Goal: Task Accomplishment & Management: Use online tool/utility

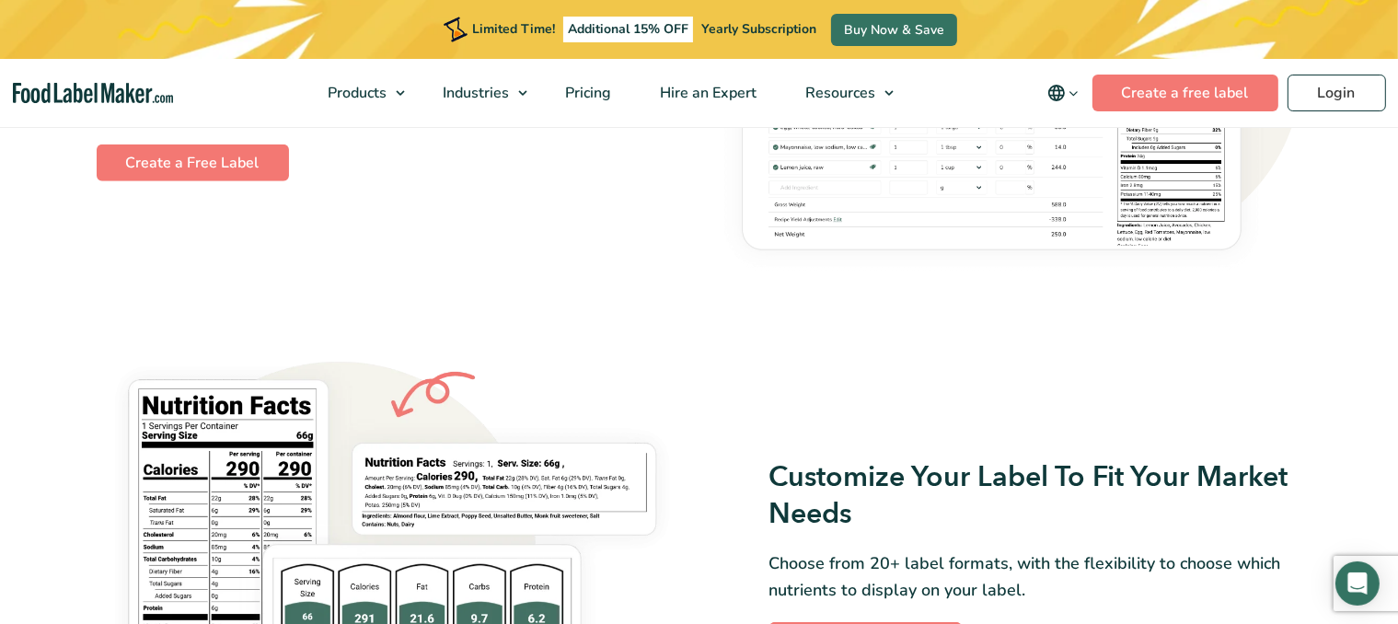
scroll to position [1196, 0]
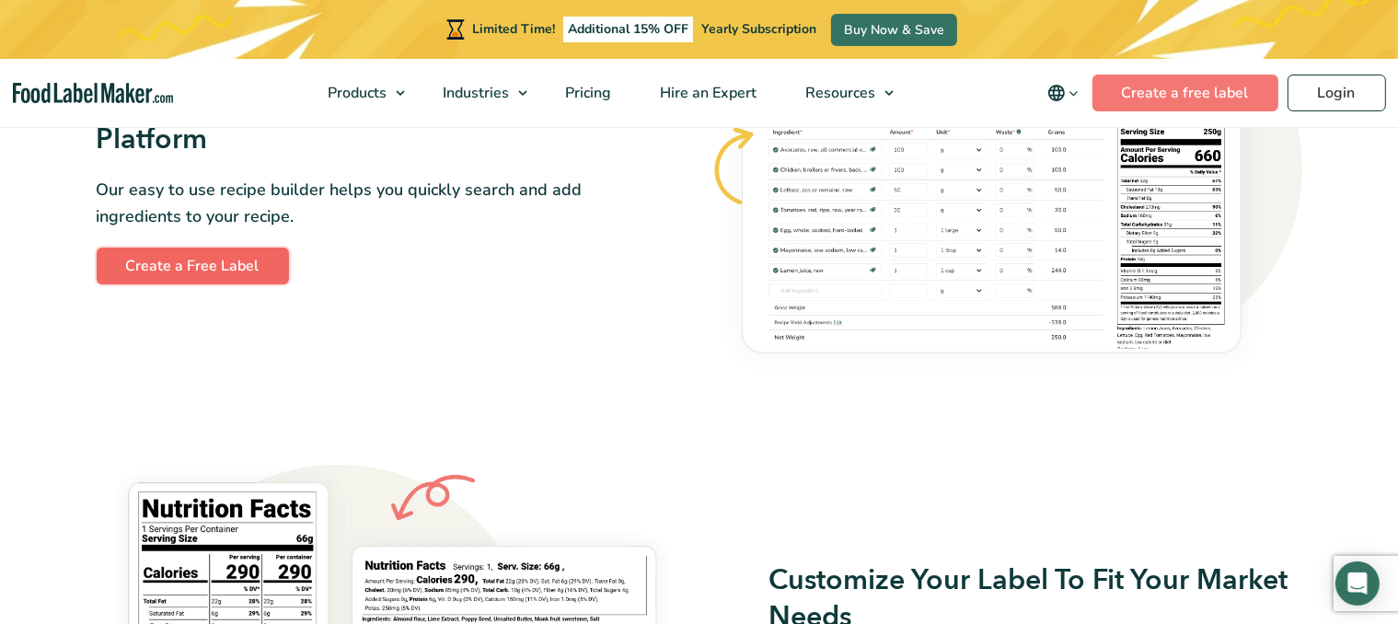
click at [177, 270] on link "Create a Free Label" at bounding box center [193, 265] width 192 height 37
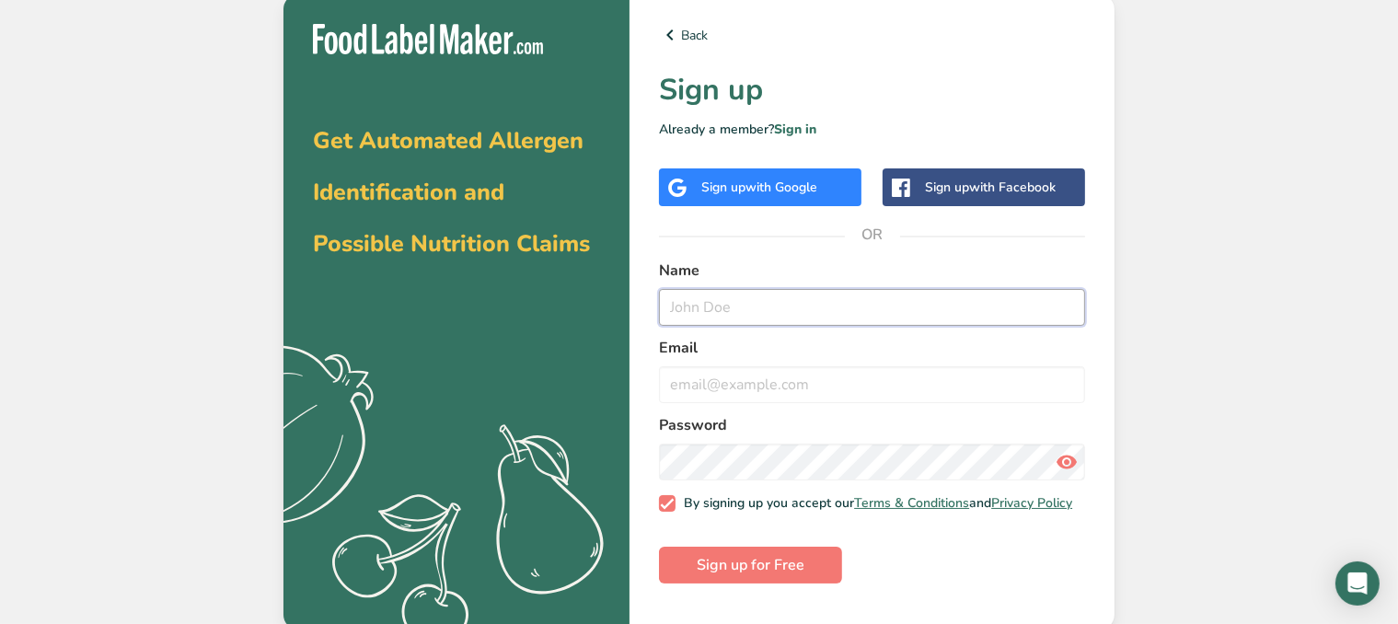
click at [681, 316] on input "text" at bounding box center [872, 307] width 426 height 37
type input "Peters Ceanberries"
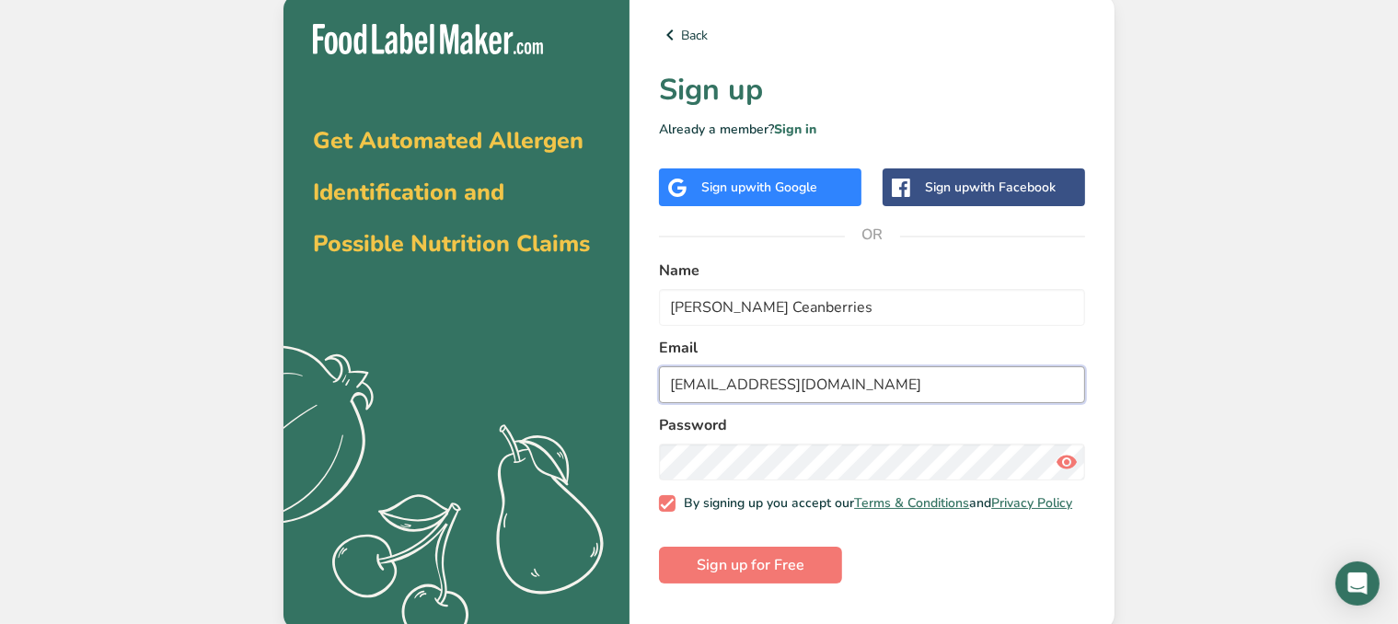
type input "Peterscranberries@gmail.com"
click at [732, 310] on input "Peters Ceanberries" at bounding box center [872, 307] width 426 height 37
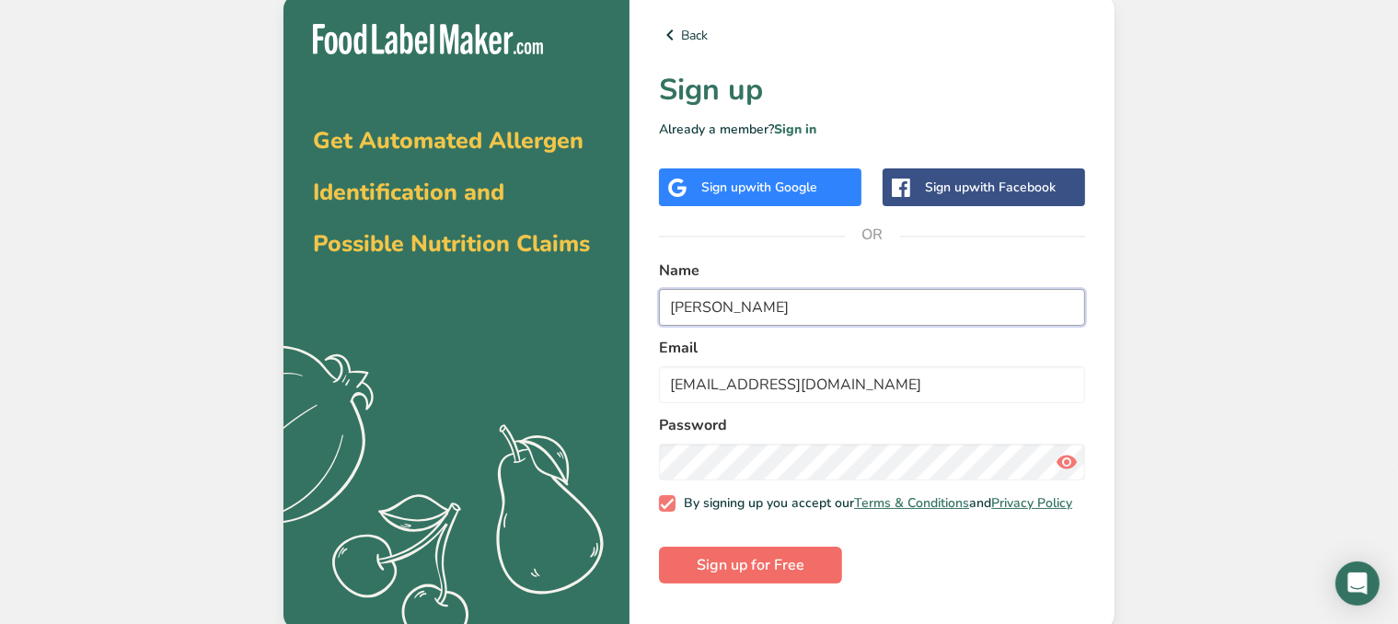
type input "Peters Cranberries"
click at [754, 578] on button "Sign up for Free" at bounding box center [750, 565] width 183 height 37
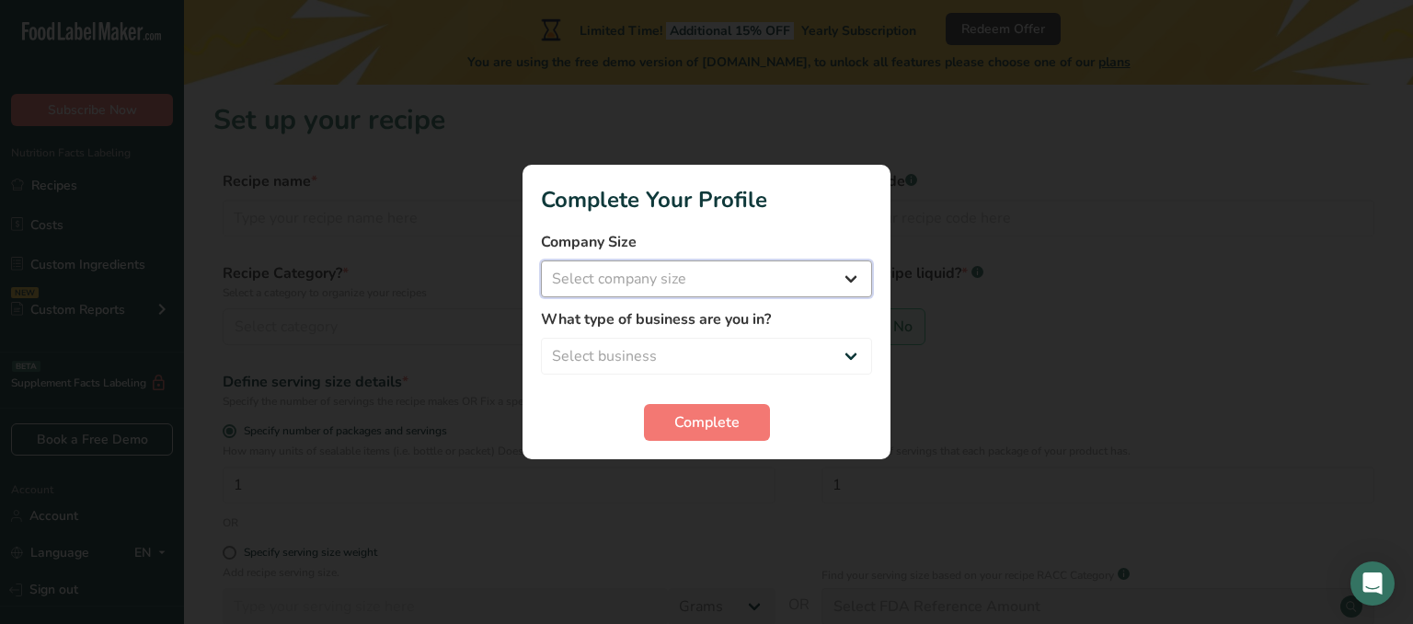
click at [853, 276] on select "Select company size Fewer than 10 Employees 10 to 50 Employees 51 to 500 Employ…" at bounding box center [706, 278] width 331 height 37
select select "1"
click at [541, 260] on select "Select company size Fewer than 10 Employees 10 to 50 Employees 51 to 500 Employ…" at bounding box center [706, 278] width 331 height 37
click at [861, 353] on select "Select business Packaged Food Manufacturer Restaurant & Cafe Bakery Meal Plans …" at bounding box center [706, 356] width 331 height 37
select select "8"
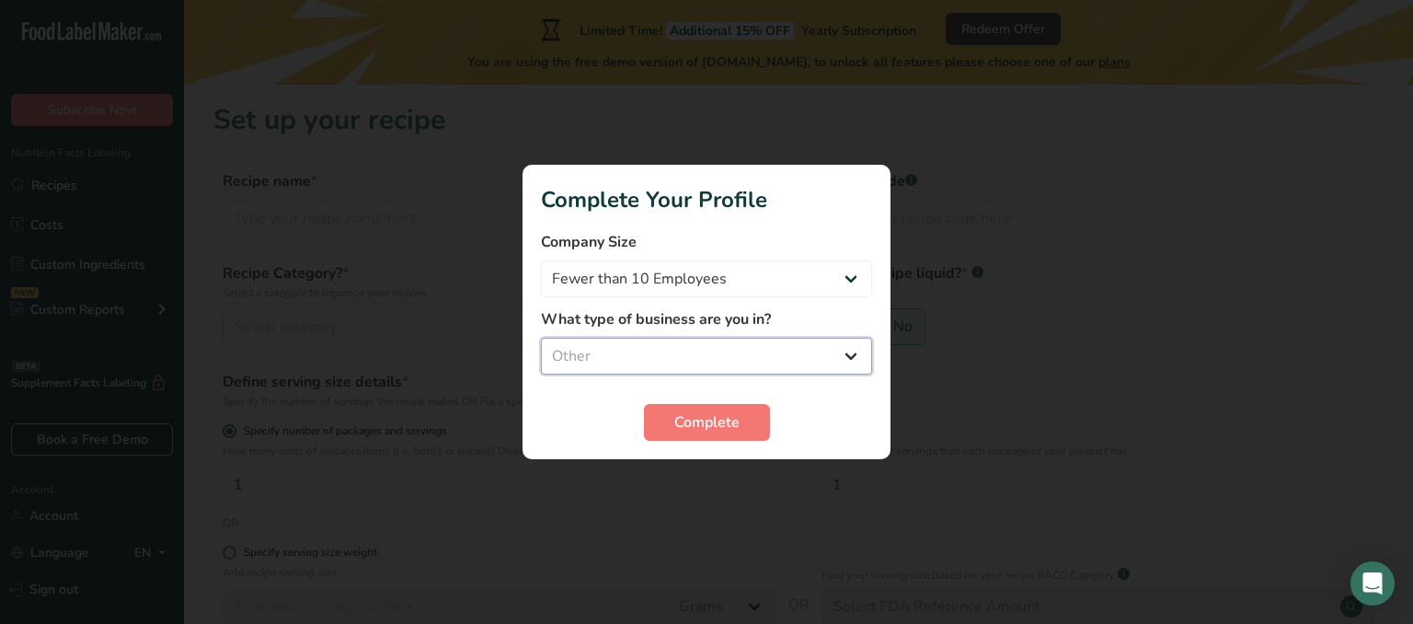
click at [541, 338] on select "Select business Packaged Food Manufacturer Restaurant & Cafe Bakery Meal Plans …" at bounding box center [706, 356] width 331 height 37
click at [702, 424] on span "Complete" at bounding box center [706, 422] width 65 height 22
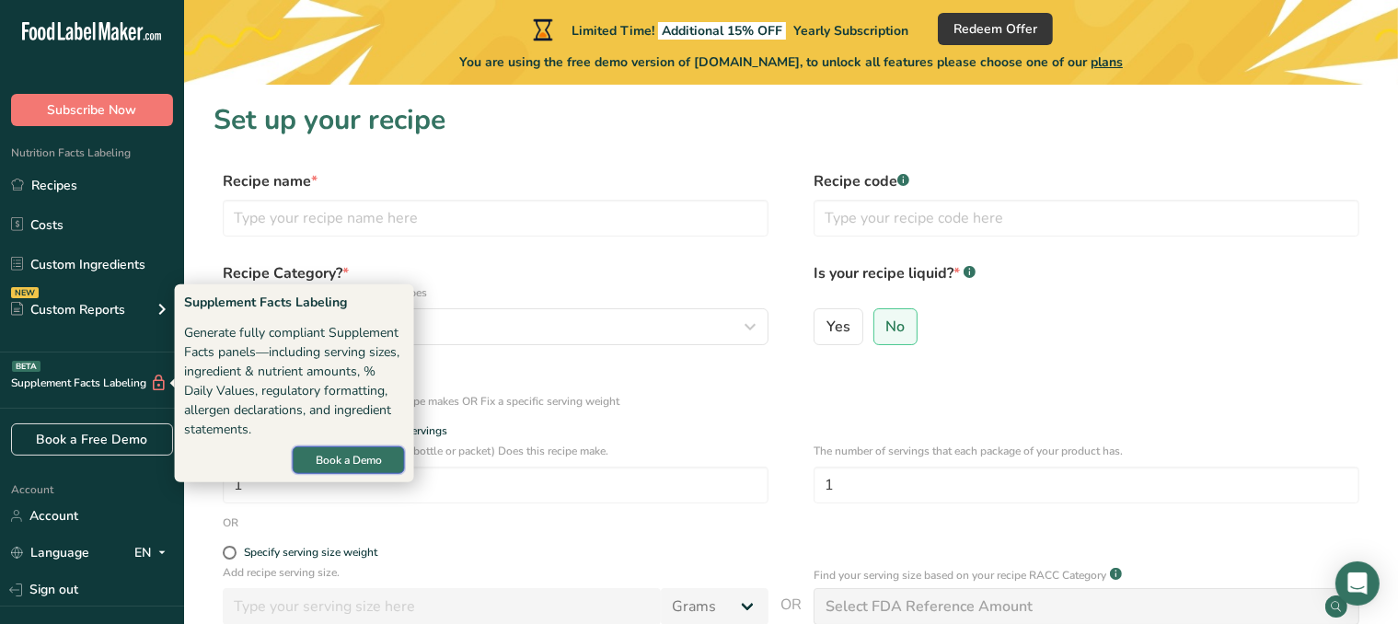
click at [351, 460] on span "Book a Demo" at bounding box center [349, 460] width 66 height 17
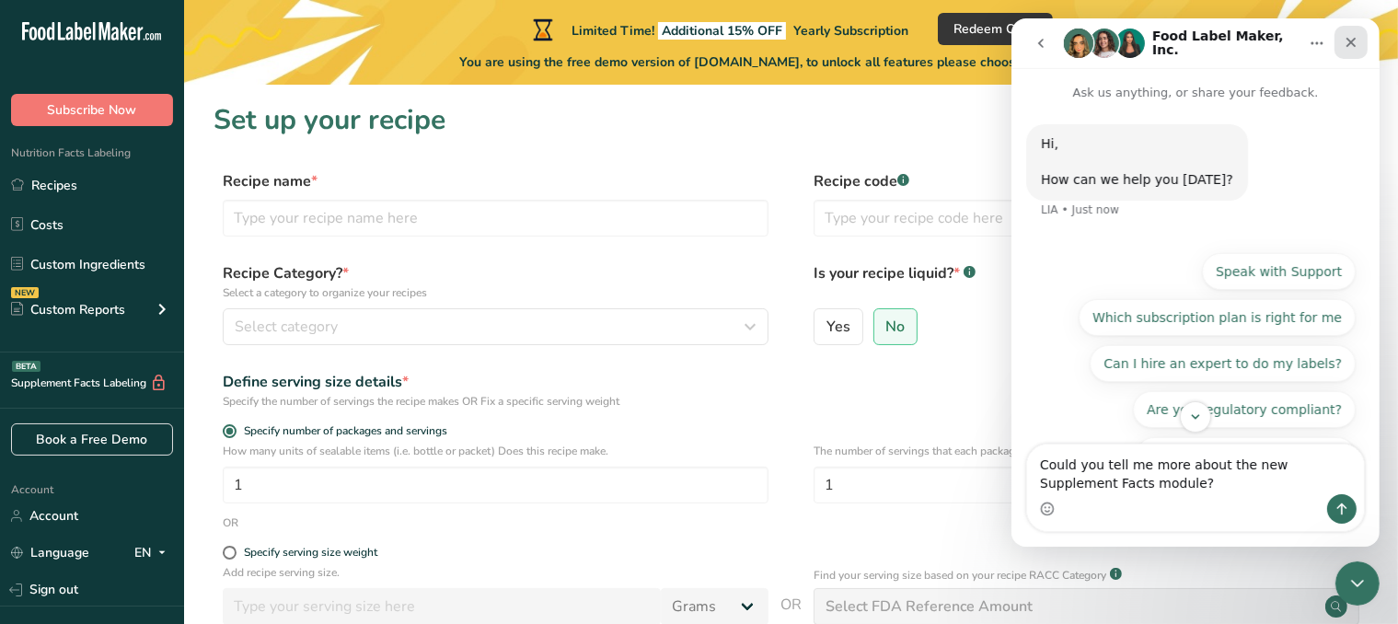
click at [1356, 48] on icon "Close" at bounding box center [1349, 42] width 15 height 15
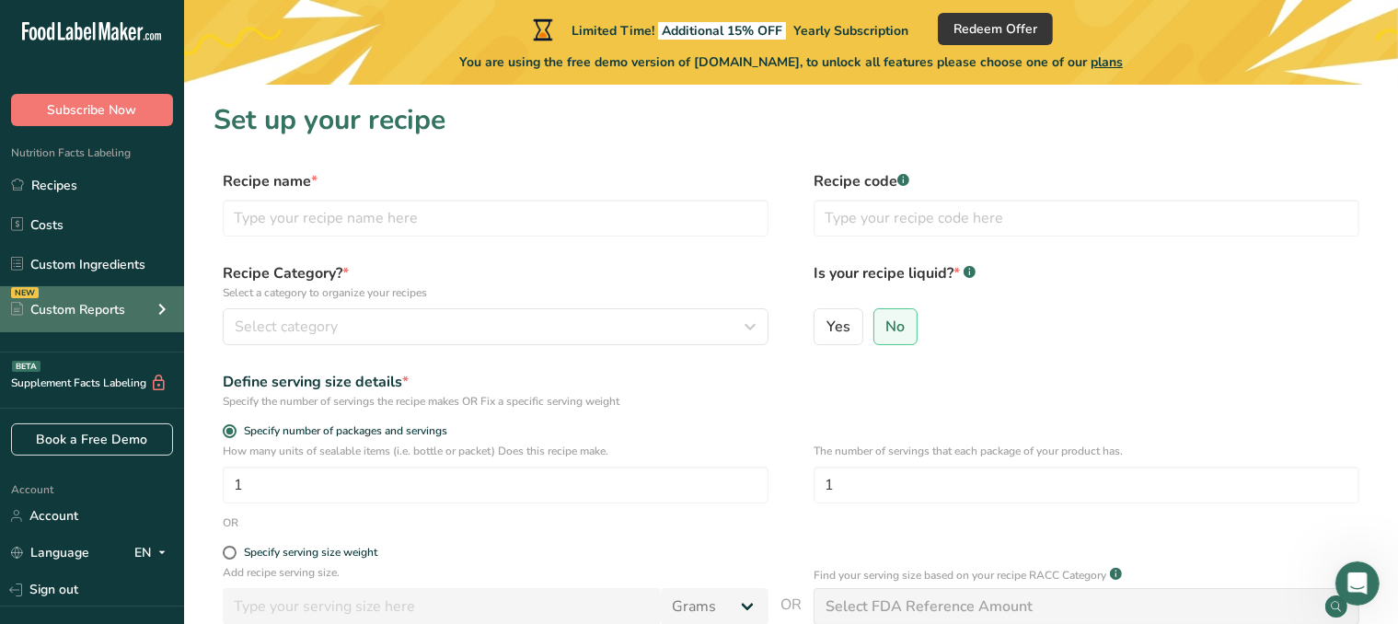
click at [81, 311] on div "Custom Reports" at bounding box center [68, 309] width 114 height 19
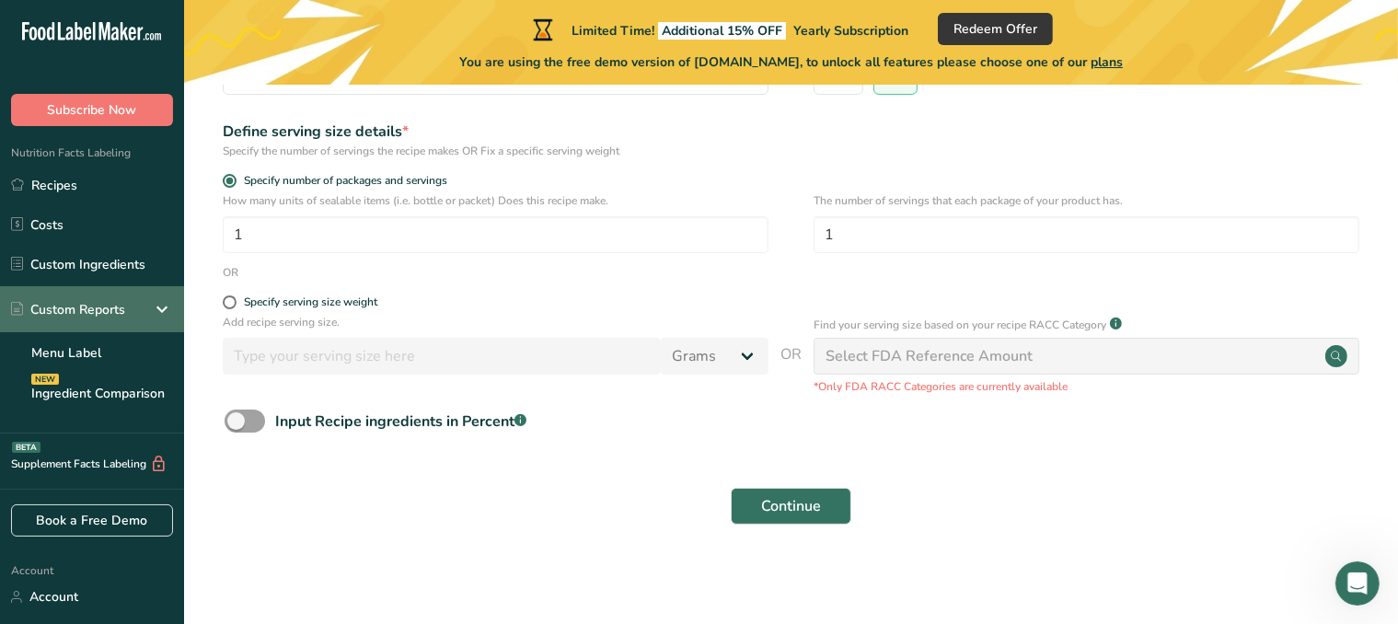
click at [151, 310] on icon at bounding box center [162, 309] width 22 height 33
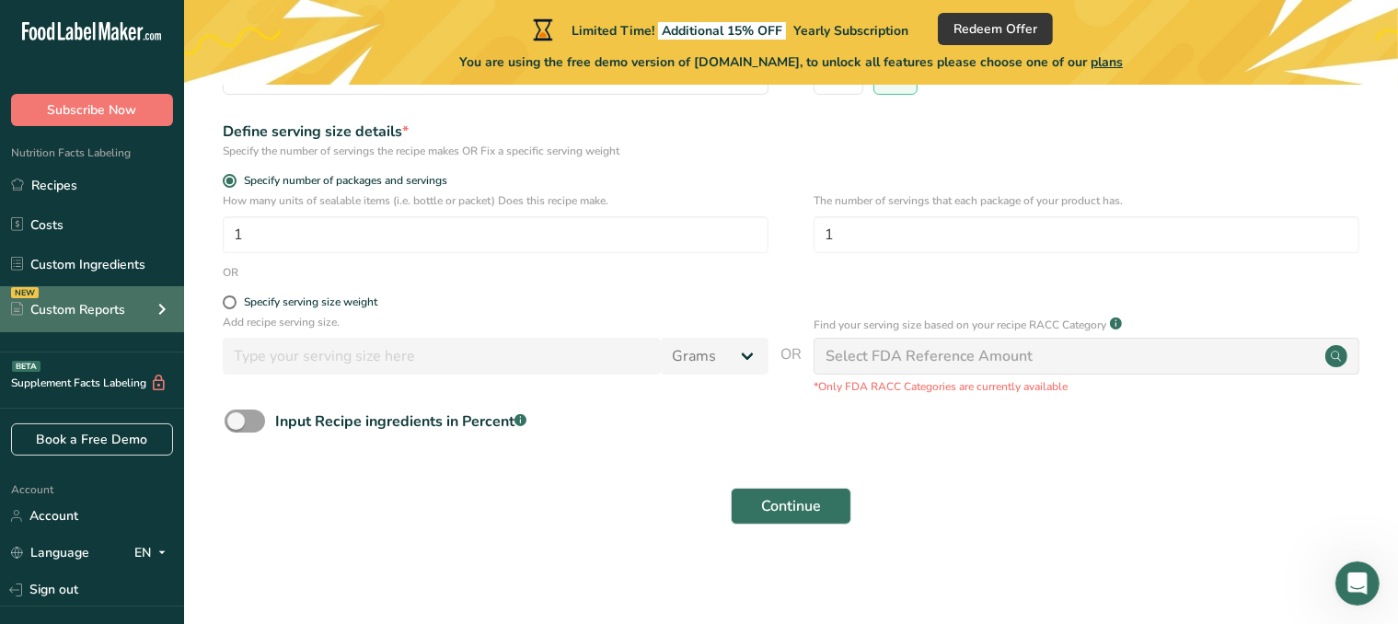
click at [151, 311] on icon at bounding box center [162, 309] width 22 height 33
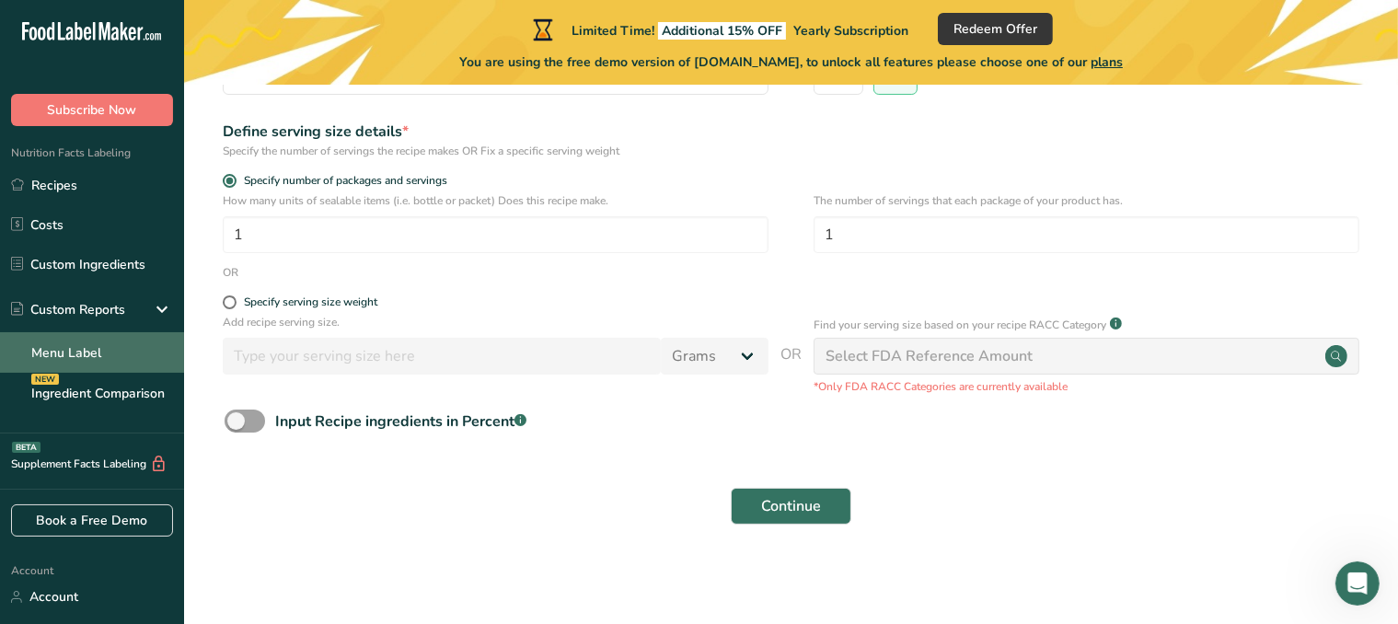
click at [77, 361] on link "Menu Label" at bounding box center [92, 352] width 184 height 40
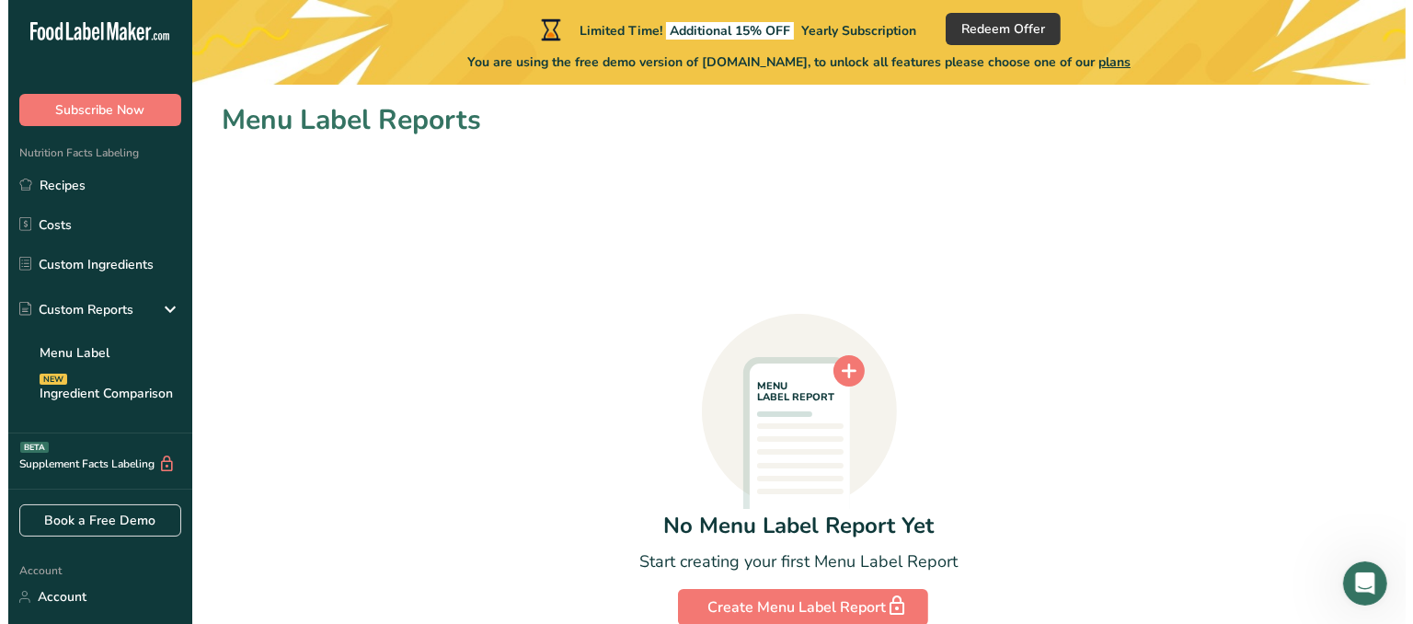
scroll to position [89, 0]
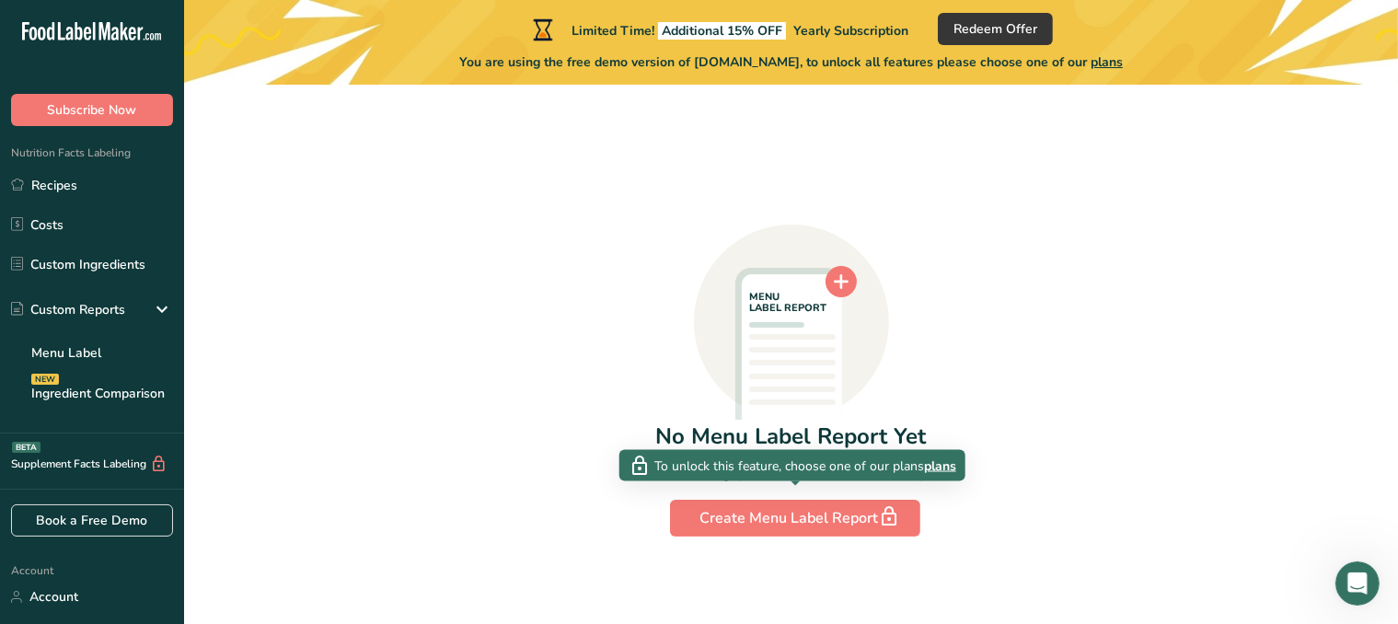
click at [944, 466] on span "plans" at bounding box center [940, 464] width 32 height 19
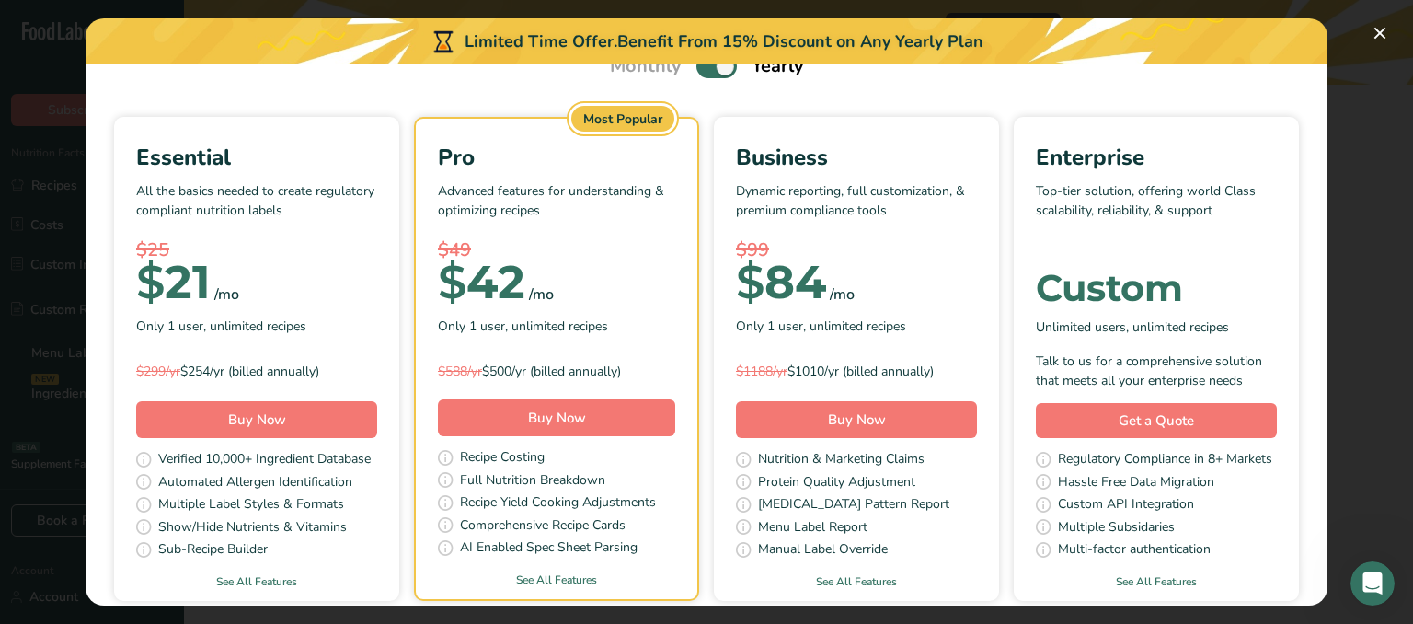
scroll to position [0, 0]
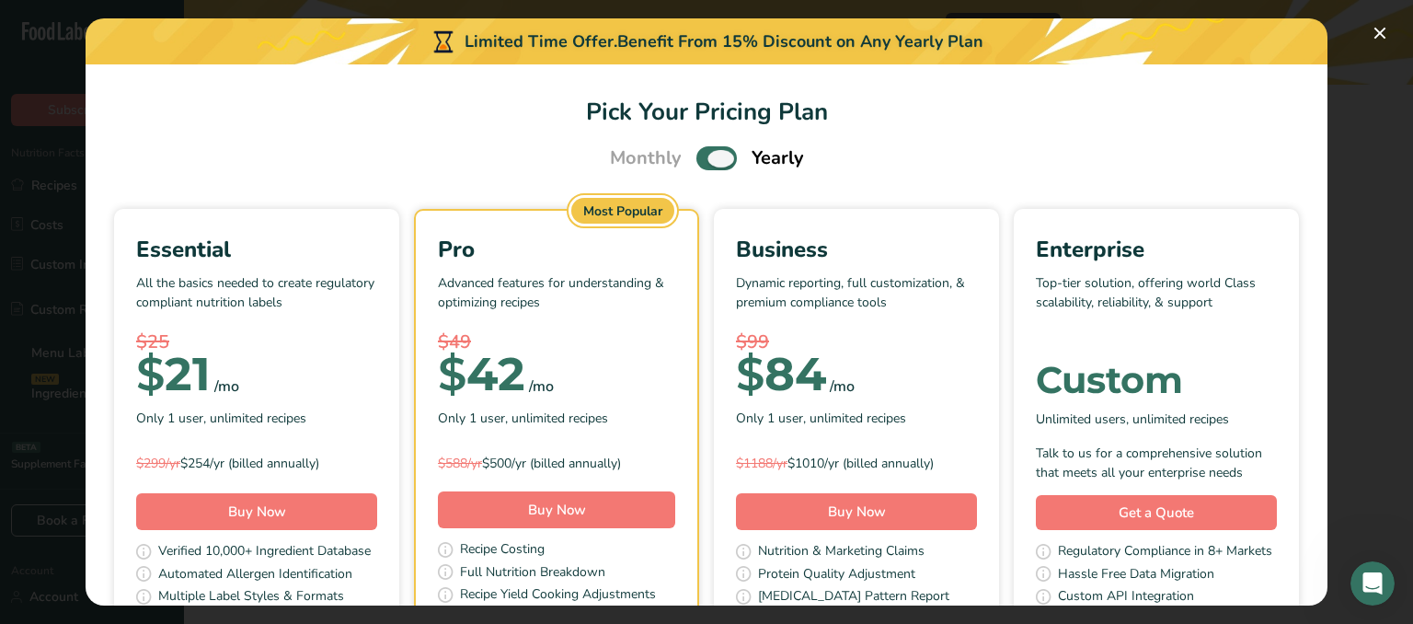
click at [697, 163] on span "Pick Your Pricing Plan Modal" at bounding box center [716, 157] width 40 height 23
click at [697, 163] on input "Pick Your Pricing Plan Modal" at bounding box center [702, 159] width 12 height 12
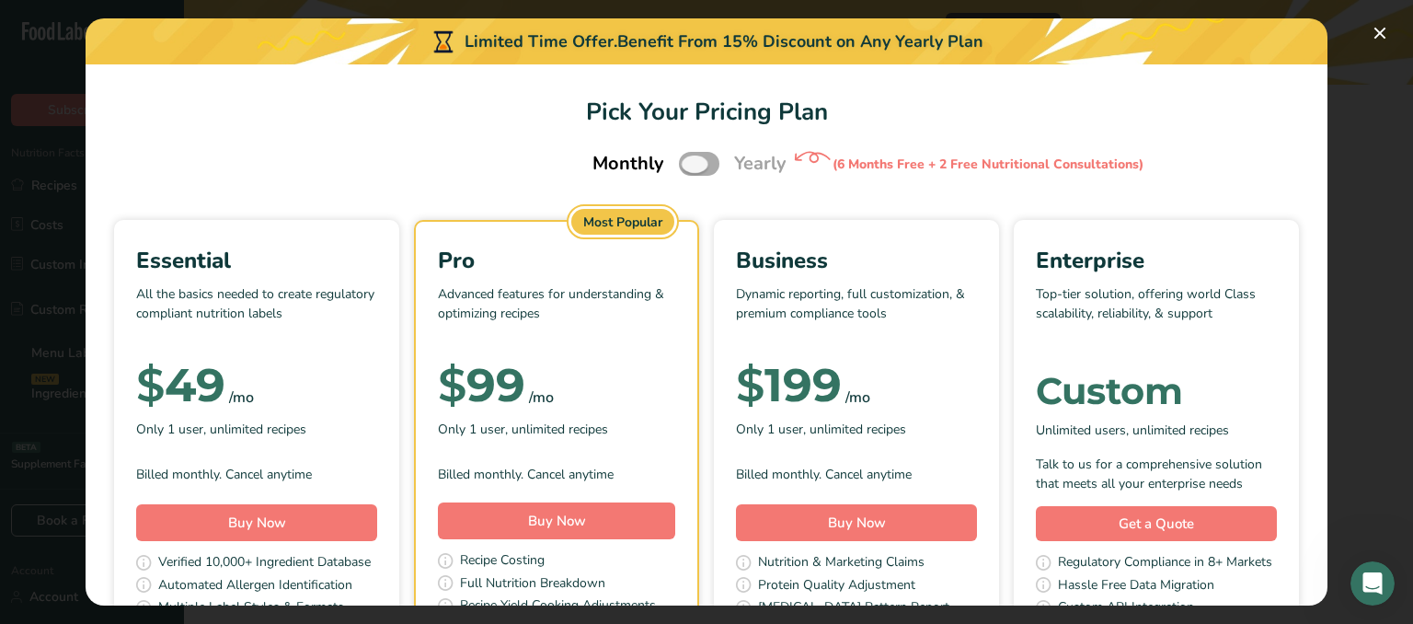
click at [696, 162] on span "Pick Your Pricing Plan Modal" at bounding box center [699, 163] width 40 height 23
click at [691, 162] on input "Pick Your Pricing Plan Modal" at bounding box center [685, 164] width 12 height 12
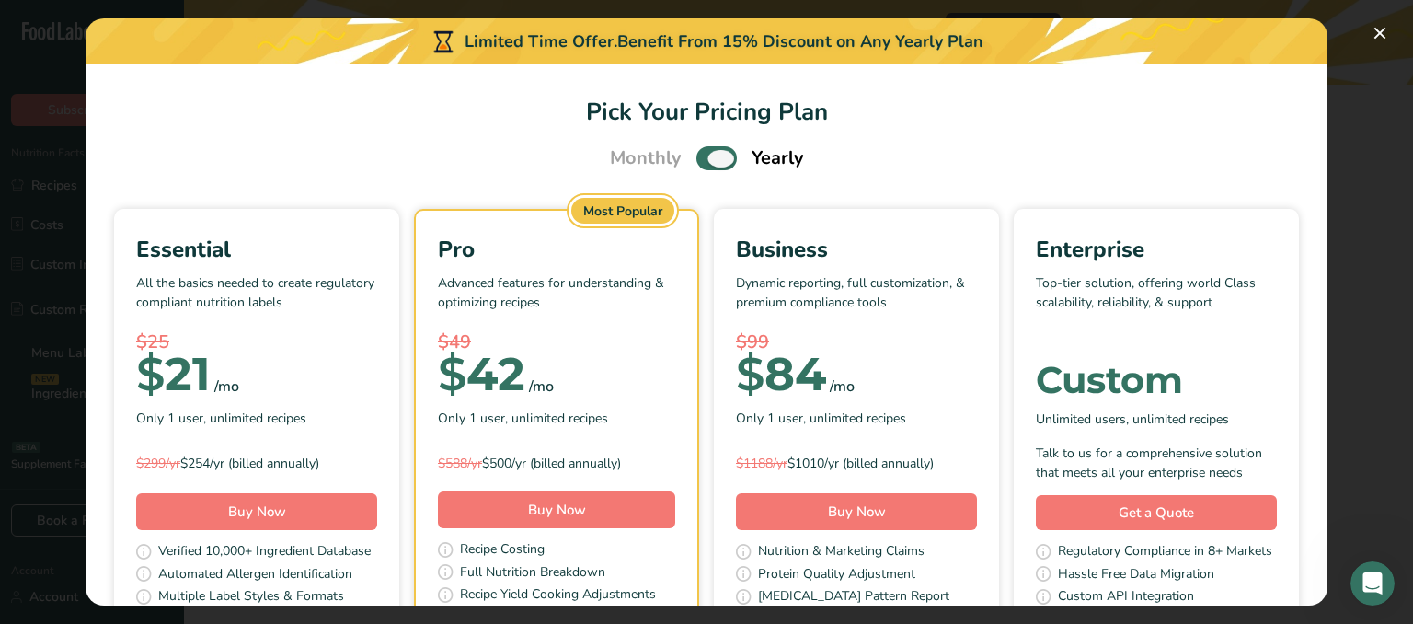
click at [696, 162] on span "Pick Your Pricing Plan Modal" at bounding box center [716, 157] width 40 height 23
click at [696, 162] on input "Pick Your Pricing Plan Modal" at bounding box center [702, 159] width 12 height 12
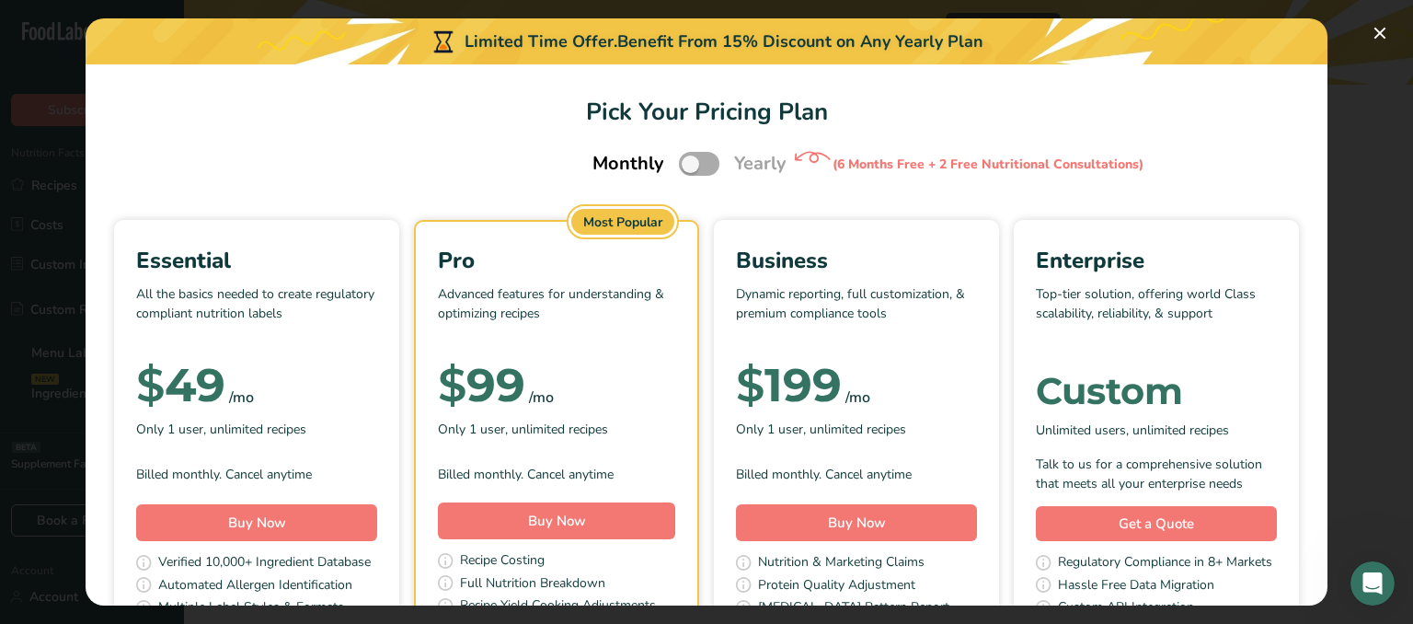
click at [701, 160] on span "Pick Your Pricing Plan Modal" at bounding box center [699, 163] width 40 height 23
click at [691, 160] on input "Pick Your Pricing Plan Modal" at bounding box center [685, 164] width 12 height 12
checkbox input "true"
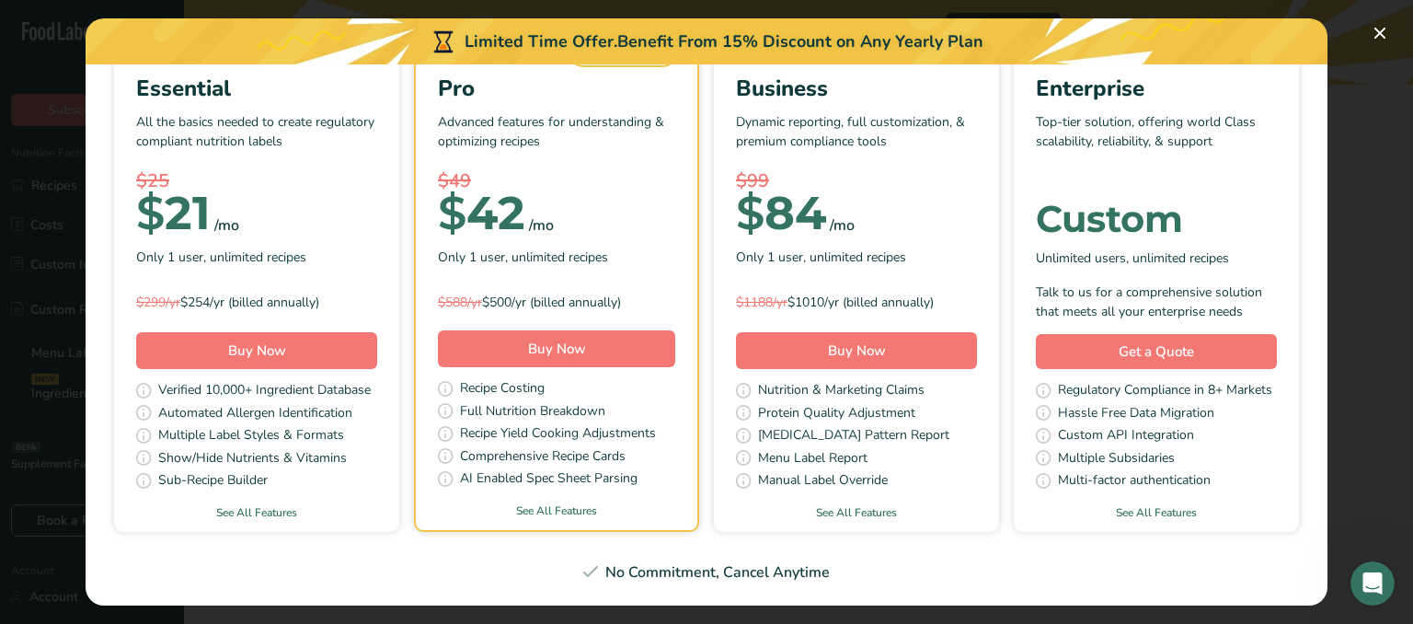
scroll to position [286, 0]
click at [399, 504] on link "See All Features" at bounding box center [256, 512] width 285 height 17
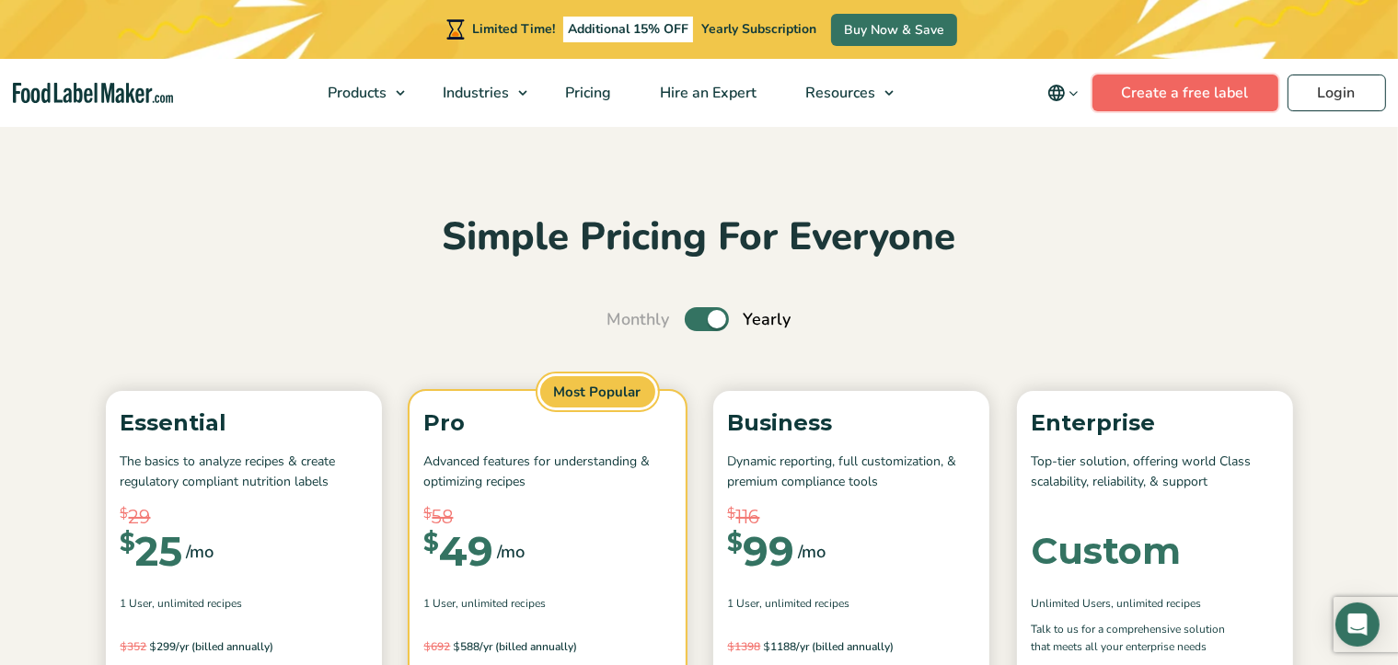
click at [1190, 98] on link "Create a free label" at bounding box center [1185, 93] width 186 height 37
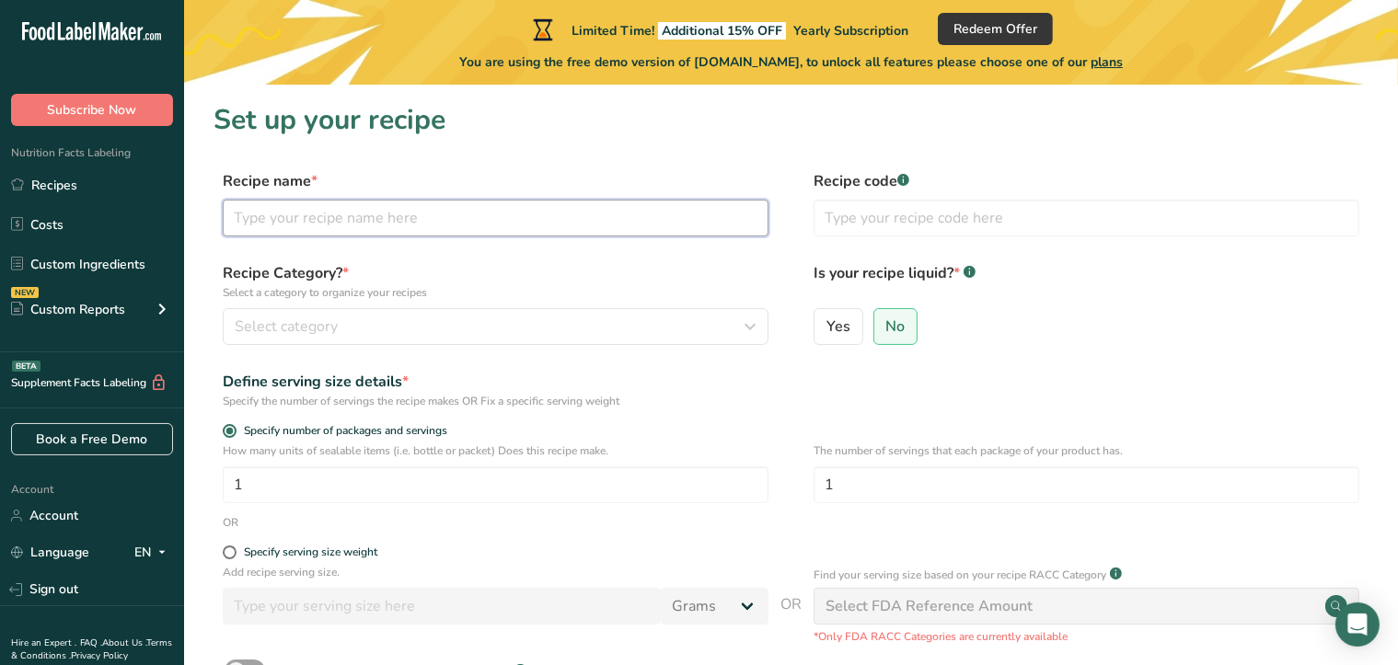
click at [292, 215] on input "text" at bounding box center [496, 218] width 546 height 37
type input "cranberry juice"
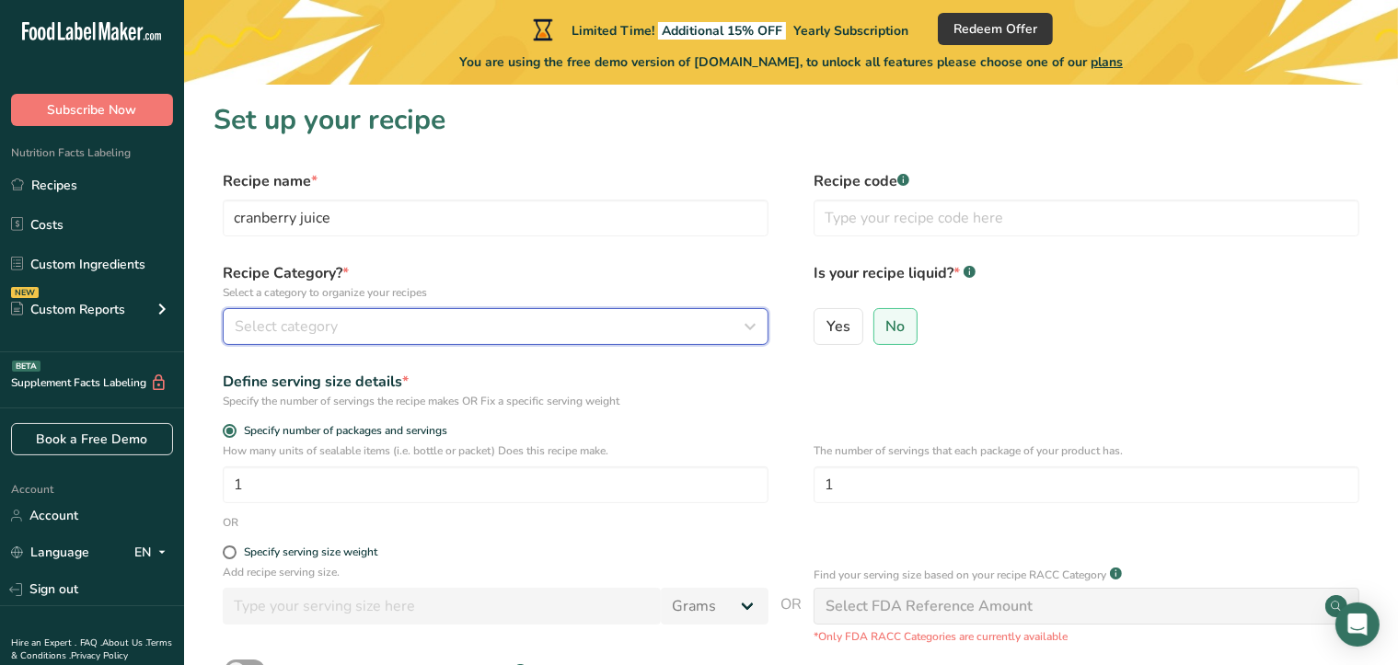
click at [293, 326] on span "Select category" at bounding box center [286, 327] width 103 height 22
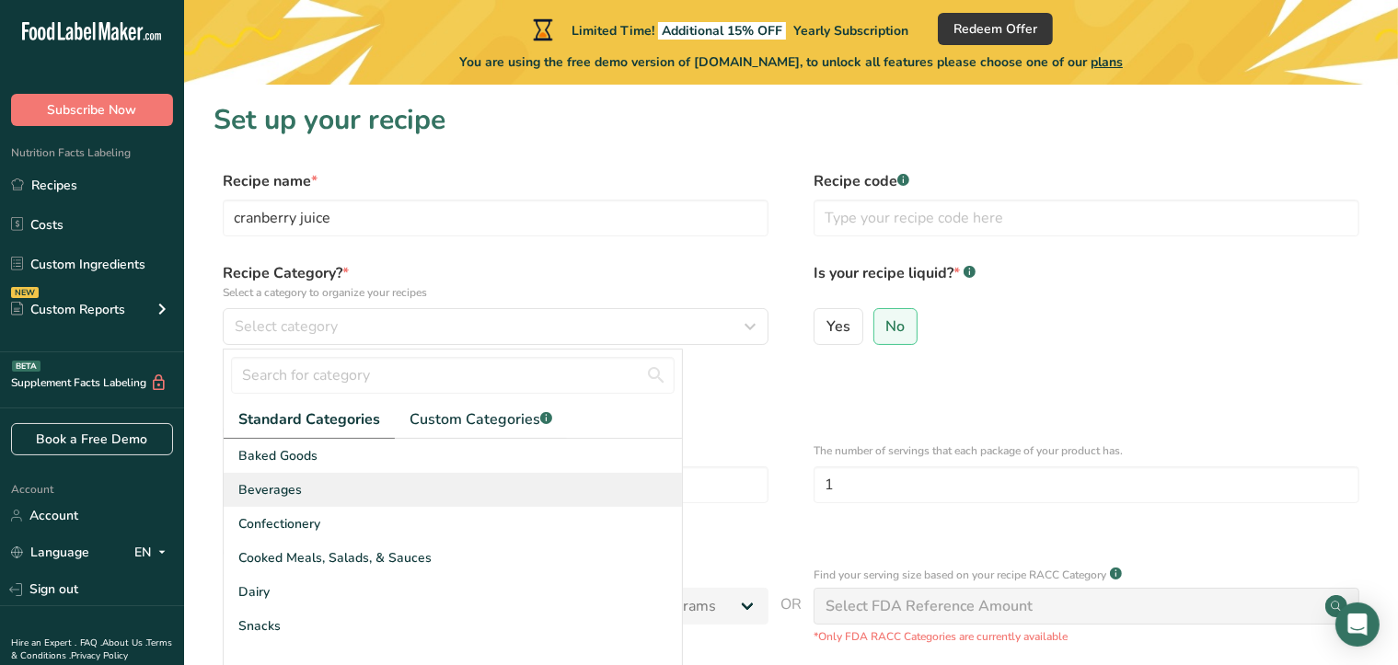
click at [278, 497] on span "Beverages" at bounding box center [269, 489] width 63 height 19
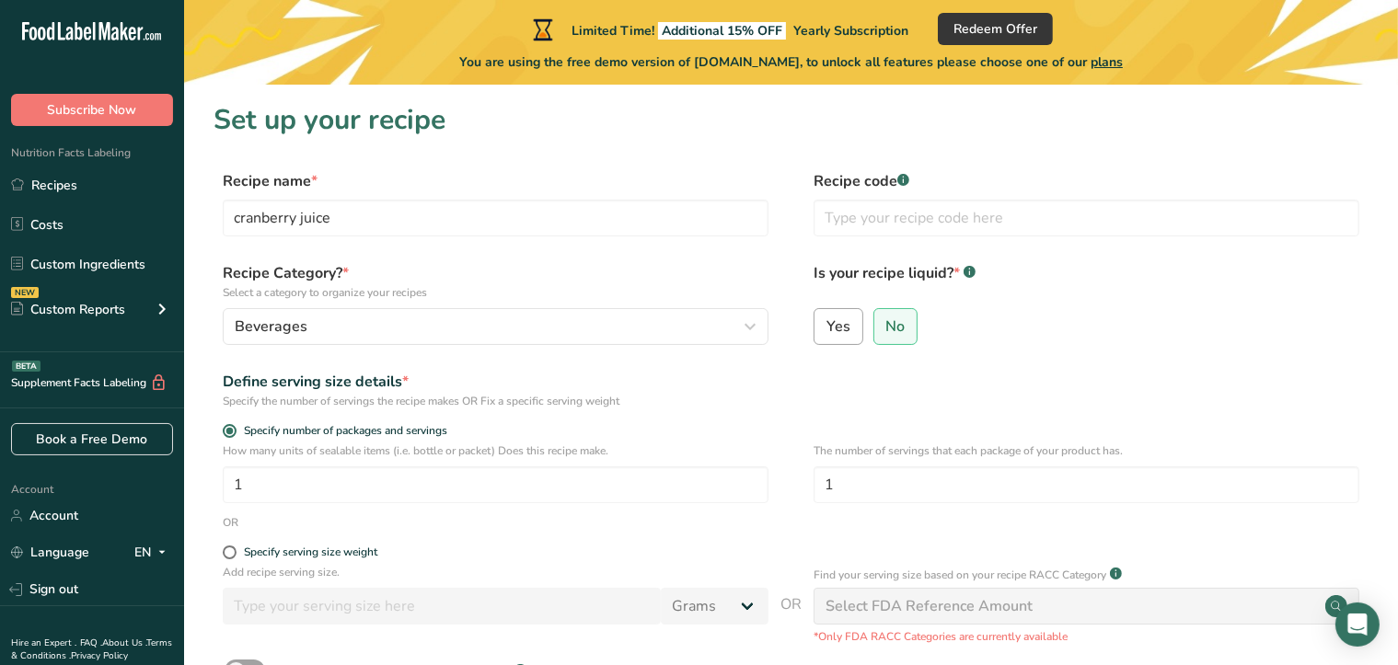
click at [844, 331] on span "Yes" at bounding box center [838, 326] width 24 height 18
click at [826, 331] on input "Yes" at bounding box center [820, 326] width 12 height 12
radio input "true"
radio input "false"
select select "22"
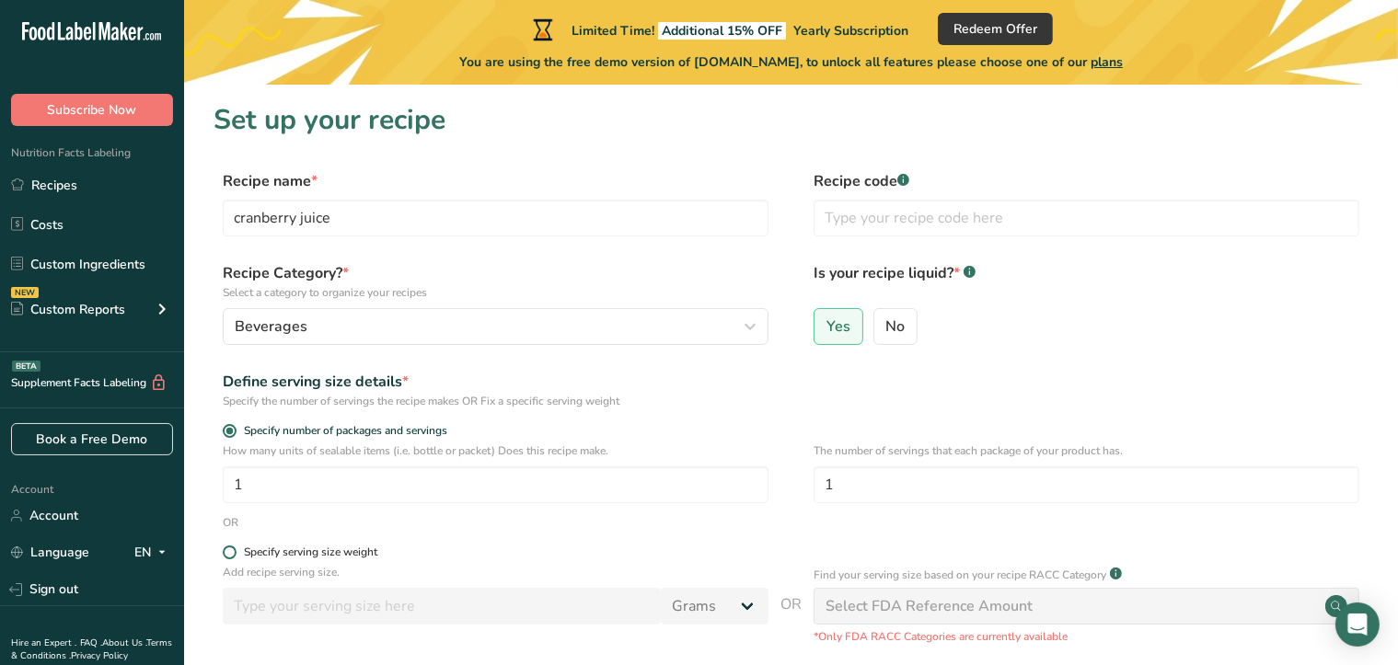
click at [227, 554] on span at bounding box center [230, 553] width 14 height 14
click at [227, 554] on input "Specify serving size weight" at bounding box center [229, 553] width 12 height 12
radio input "true"
radio input "false"
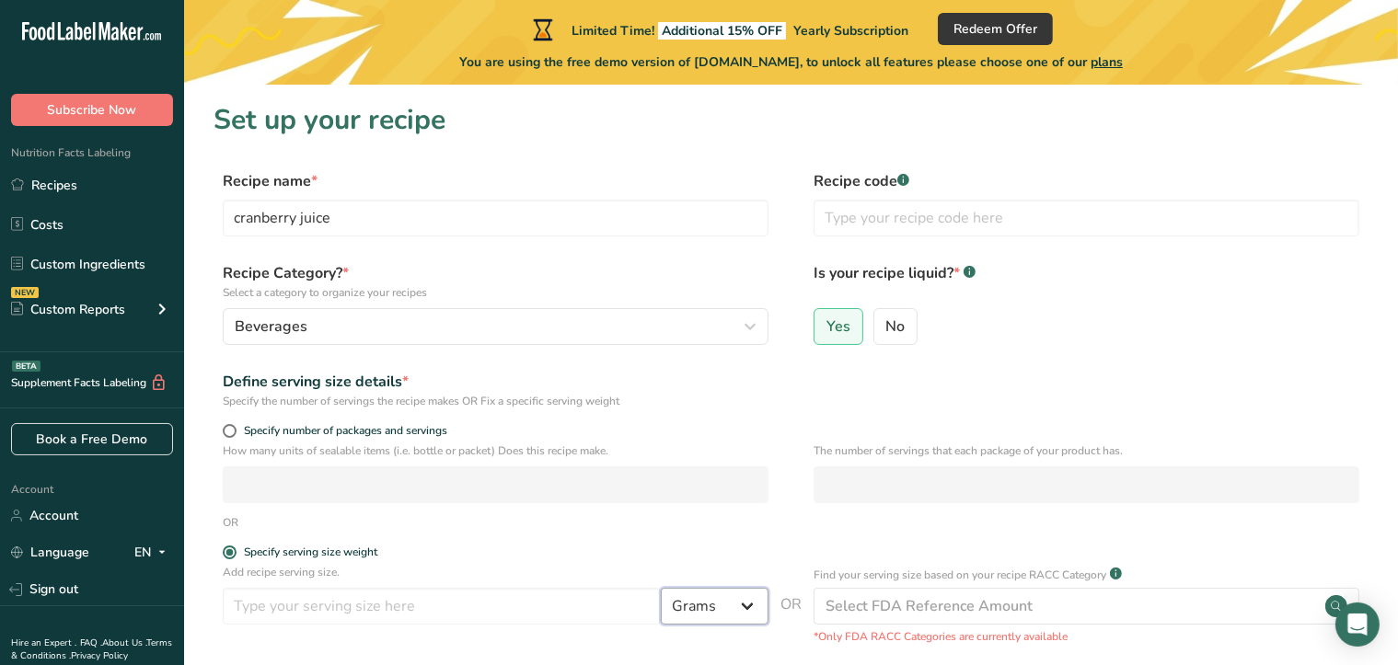
click at [740, 608] on select "Grams kg mg mcg lb oz l mL fl oz tbsp tsp cup qt gallon" at bounding box center [715, 606] width 108 height 37
select select "5"
click at [661, 588] on select "Grams kg mg mcg lb oz l mL fl oz tbsp tsp cup qt gallon" at bounding box center [715, 606] width 108 height 37
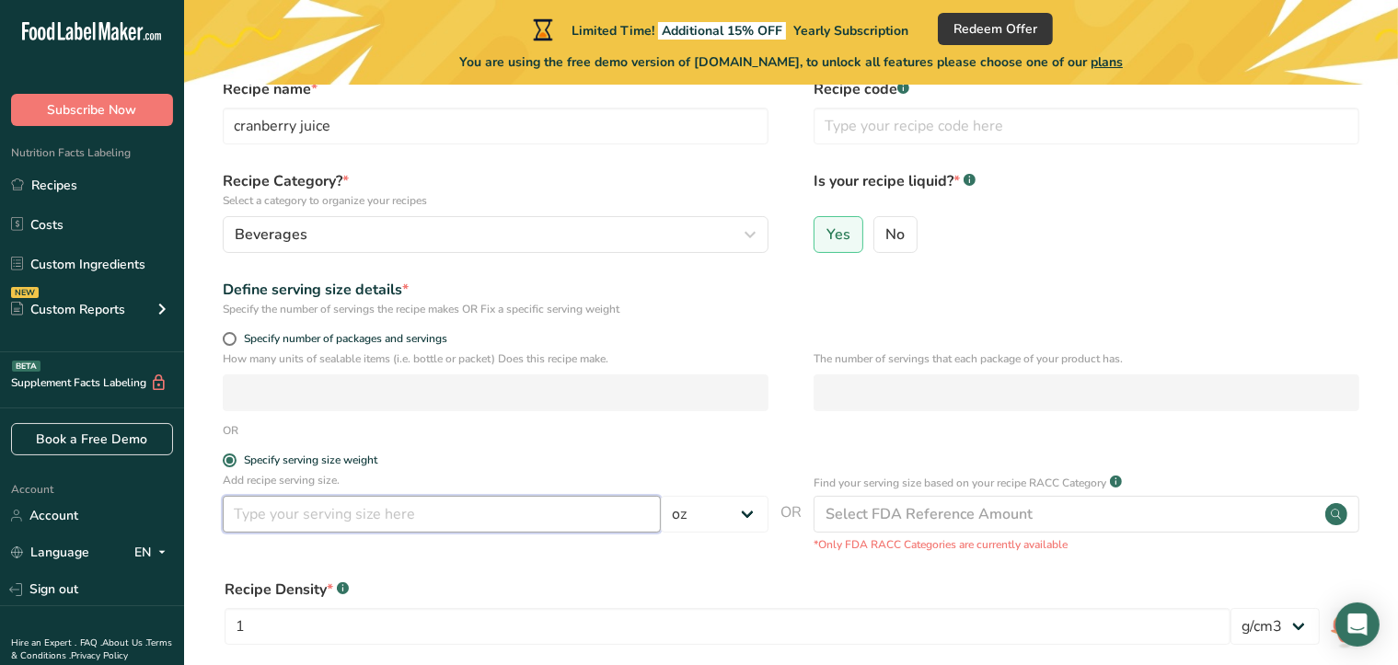
click at [284, 519] on input "number" at bounding box center [442, 514] width 438 height 37
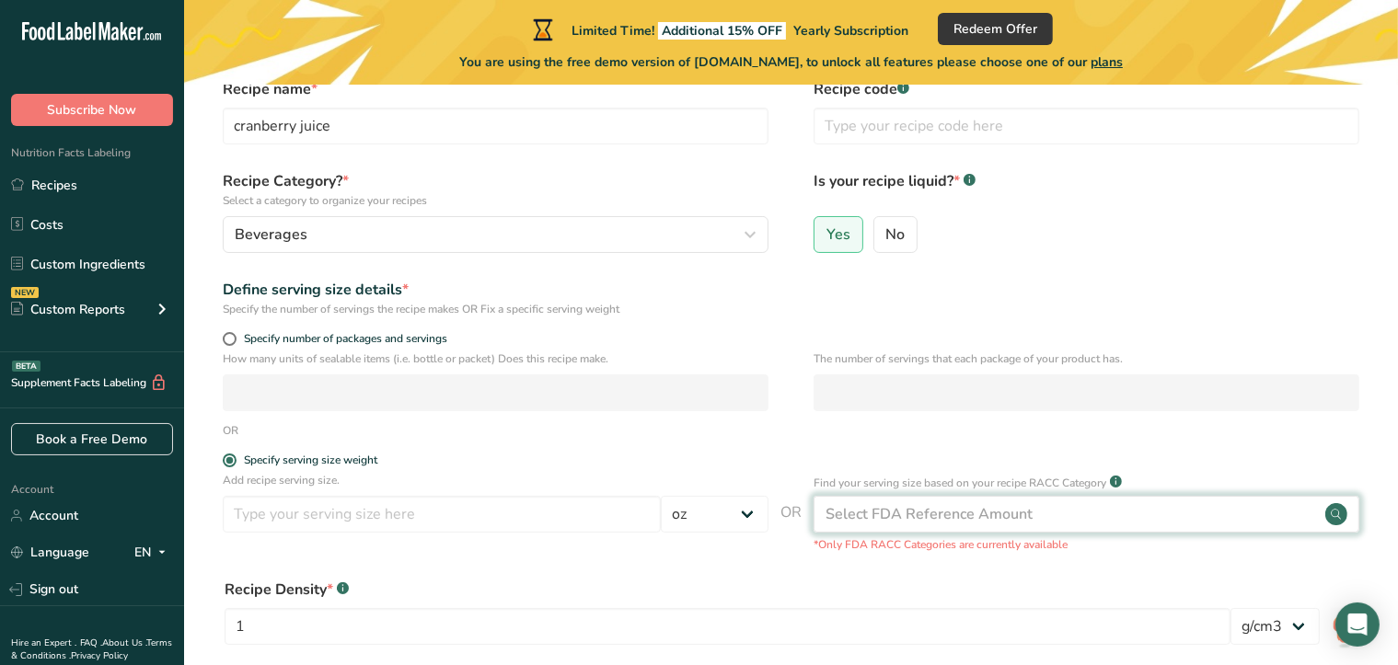
click at [1334, 516] on circle at bounding box center [1336, 514] width 22 height 22
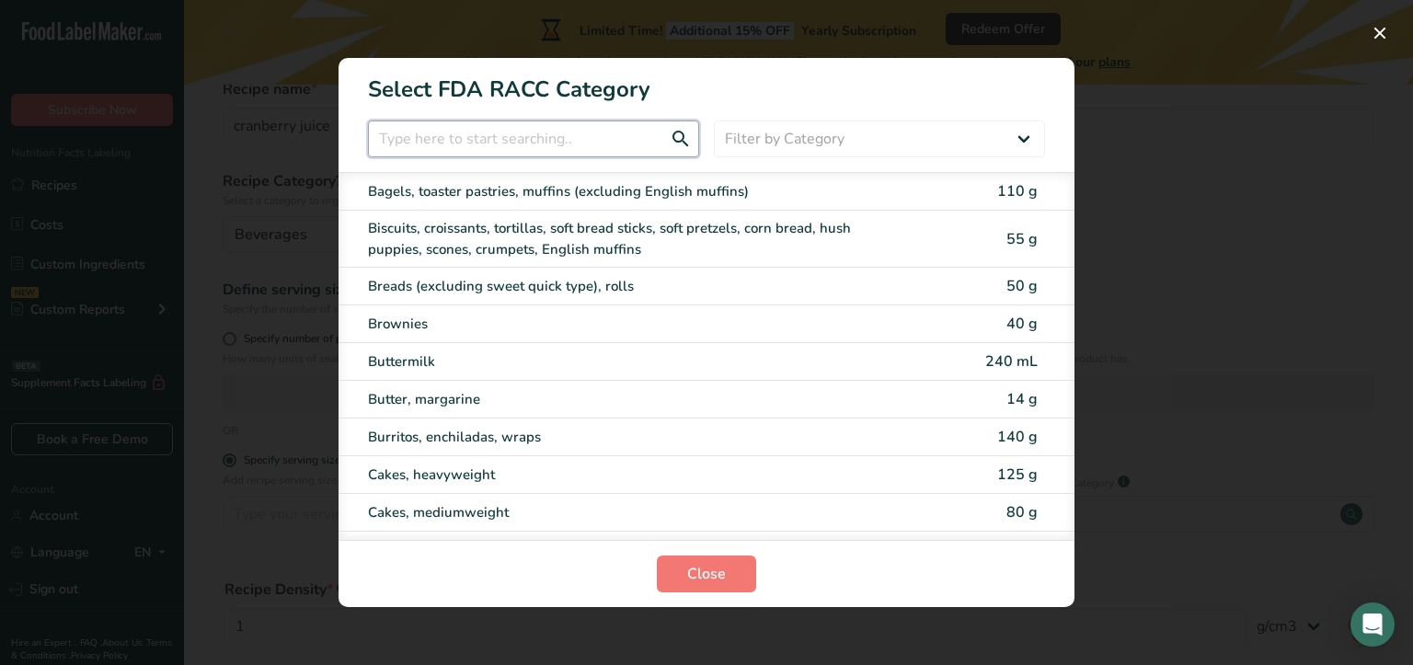
click at [474, 146] on input "RACC Category Selection Modal" at bounding box center [533, 139] width 331 height 37
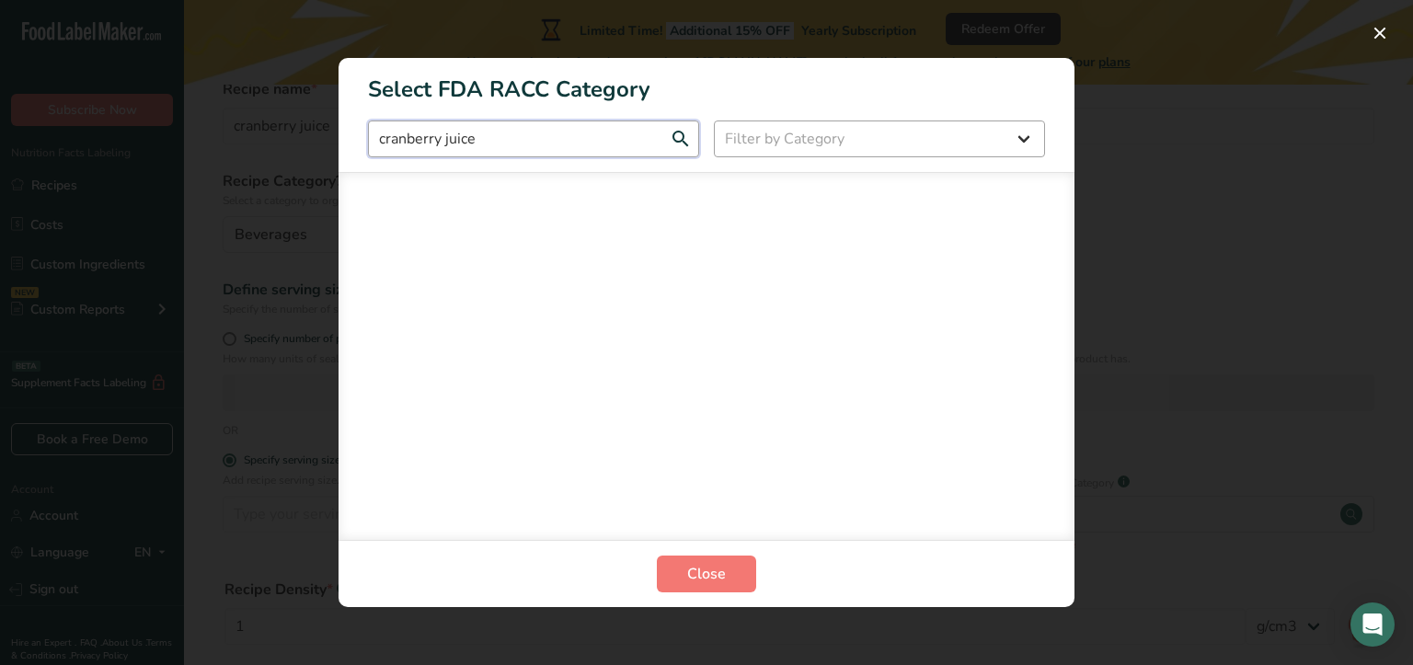
type input "cranberry juice"
click at [1022, 142] on select "Filter by Category All Bakery products [GEOGRAPHIC_DATA] Cereals and other grai…" at bounding box center [879, 139] width 331 height 37
select select "6"
click at [714, 121] on select "Filter by Category All Bakery products [GEOGRAPHIC_DATA] Cereals and other grai…" at bounding box center [879, 139] width 331 height 37
click at [524, 141] on input "cranberry juice" at bounding box center [533, 139] width 331 height 37
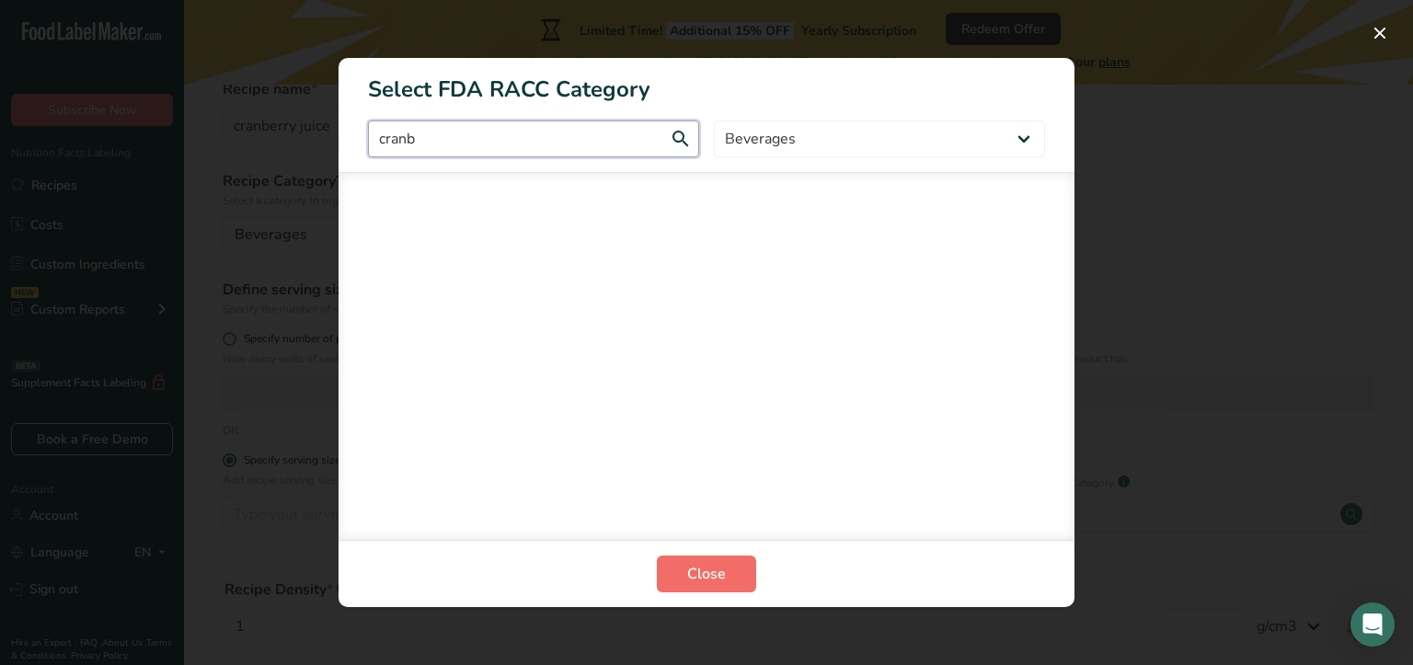
type input "cranb"
click at [714, 580] on span "Close" at bounding box center [706, 574] width 39 height 22
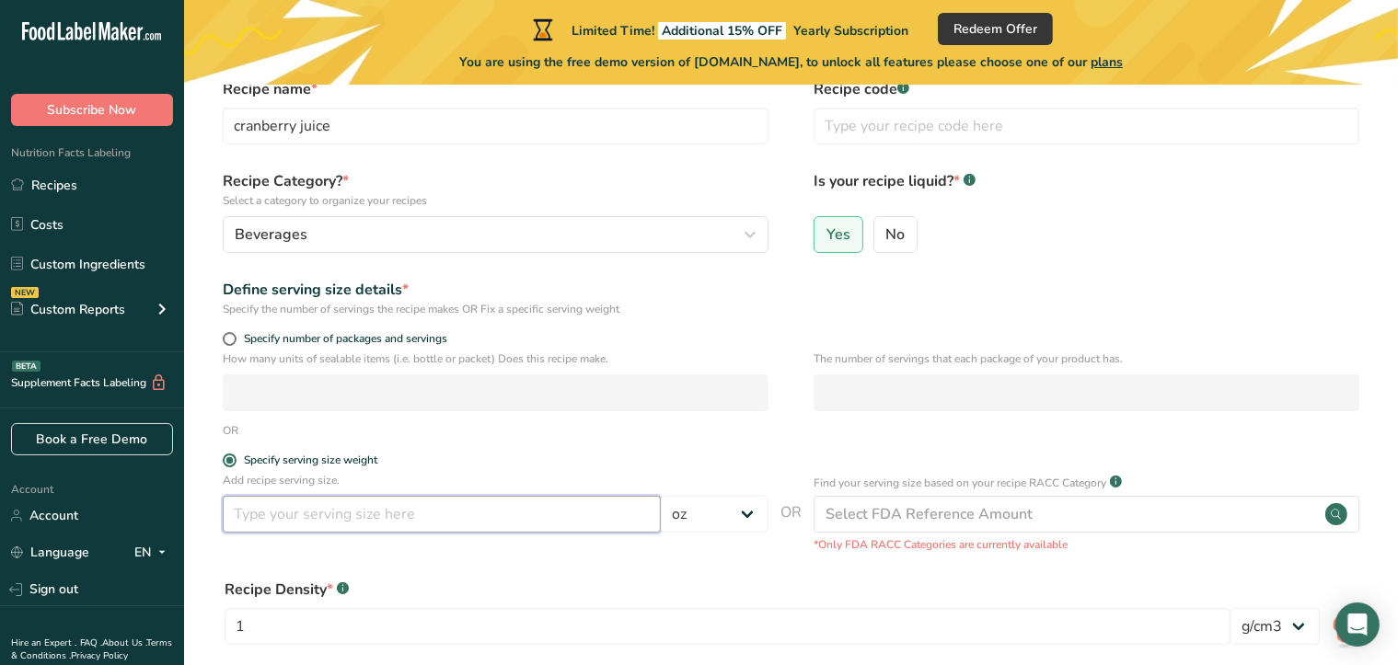
click at [392, 516] on input "number" at bounding box center [442, 514] width 438 height 37
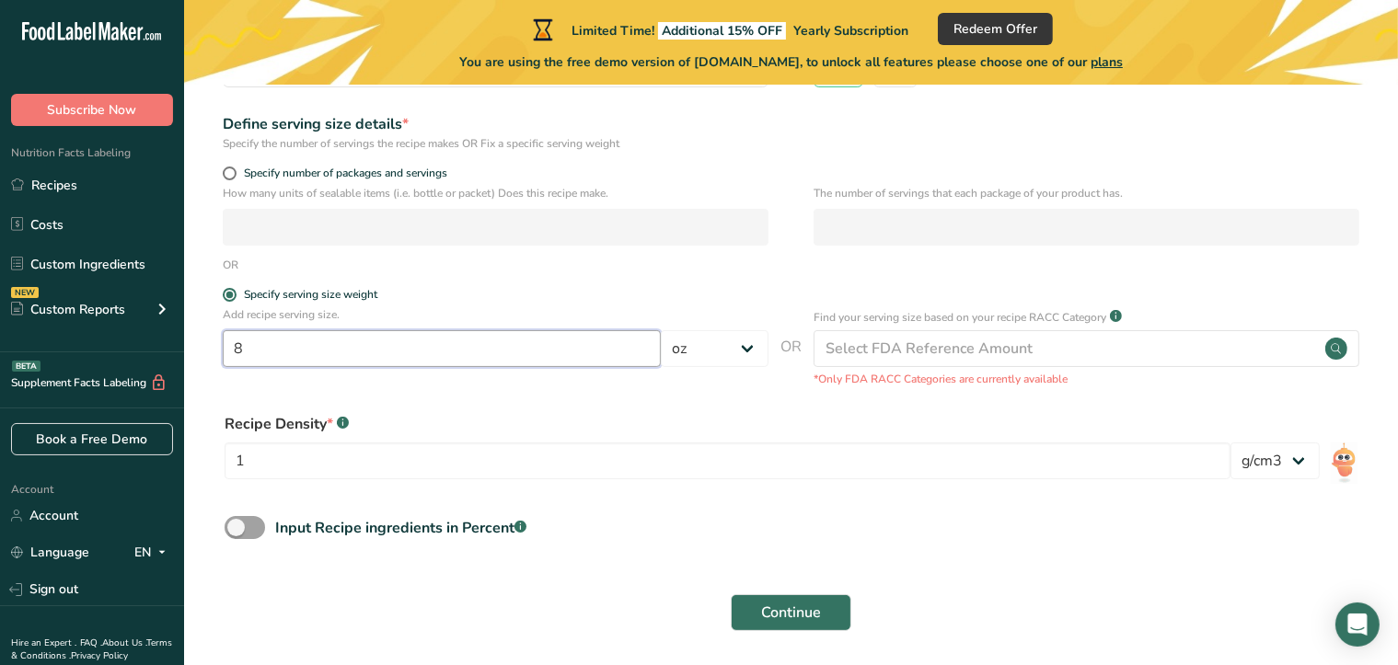
scroll to position [276, 0]
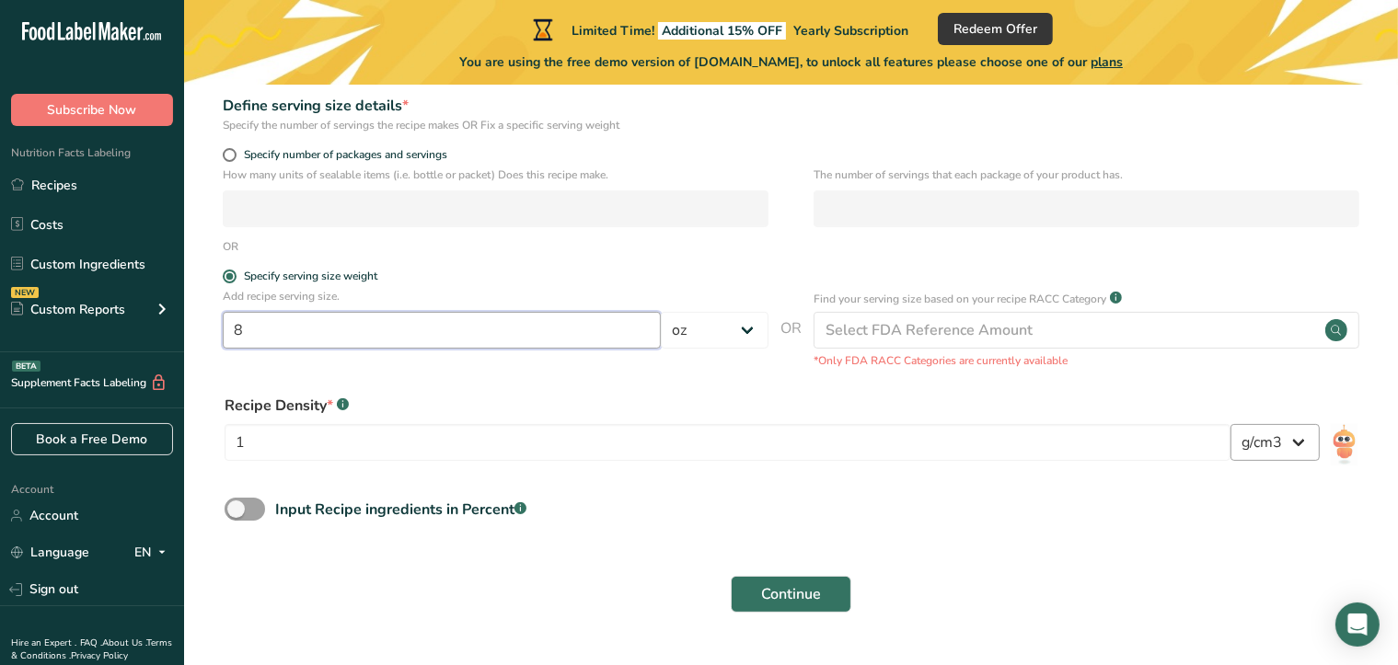
type input "8"
click at [1307, 445] on select "lb/ft3 g/cm3" at bounding box center [1274, 442] width 89 height 37
click at [1306, 445] on select "lb/ft3 g/cm3" at bounding box center [1274, 442] width 89 height 37
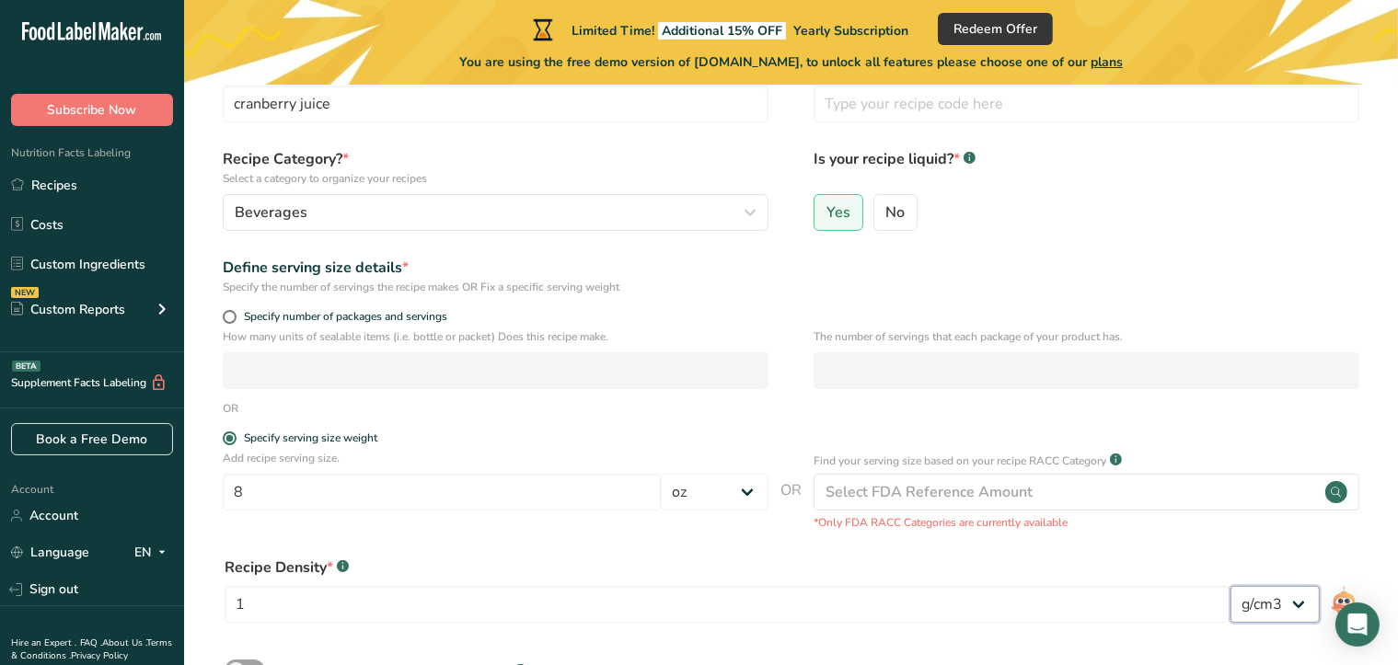
scroll to position [324, 0]
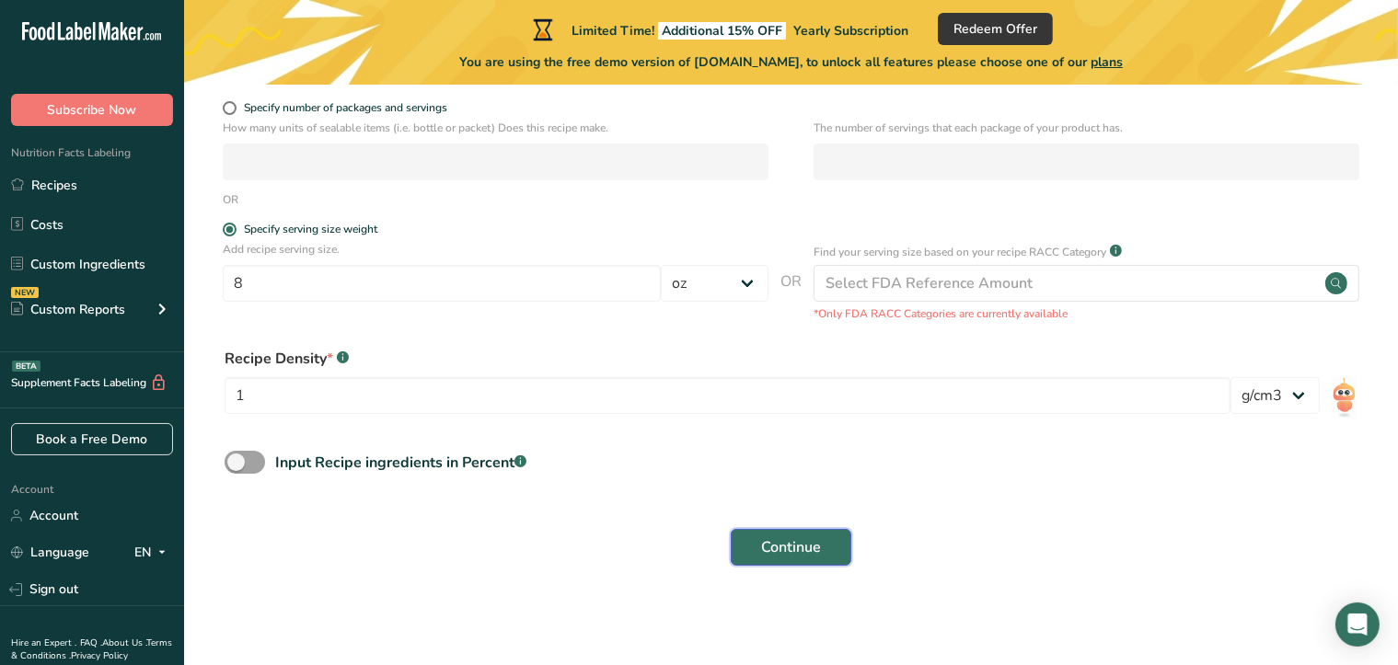
click at [788, 540] on span "Continue" at bounding box center [791, 547] width 60 height 22
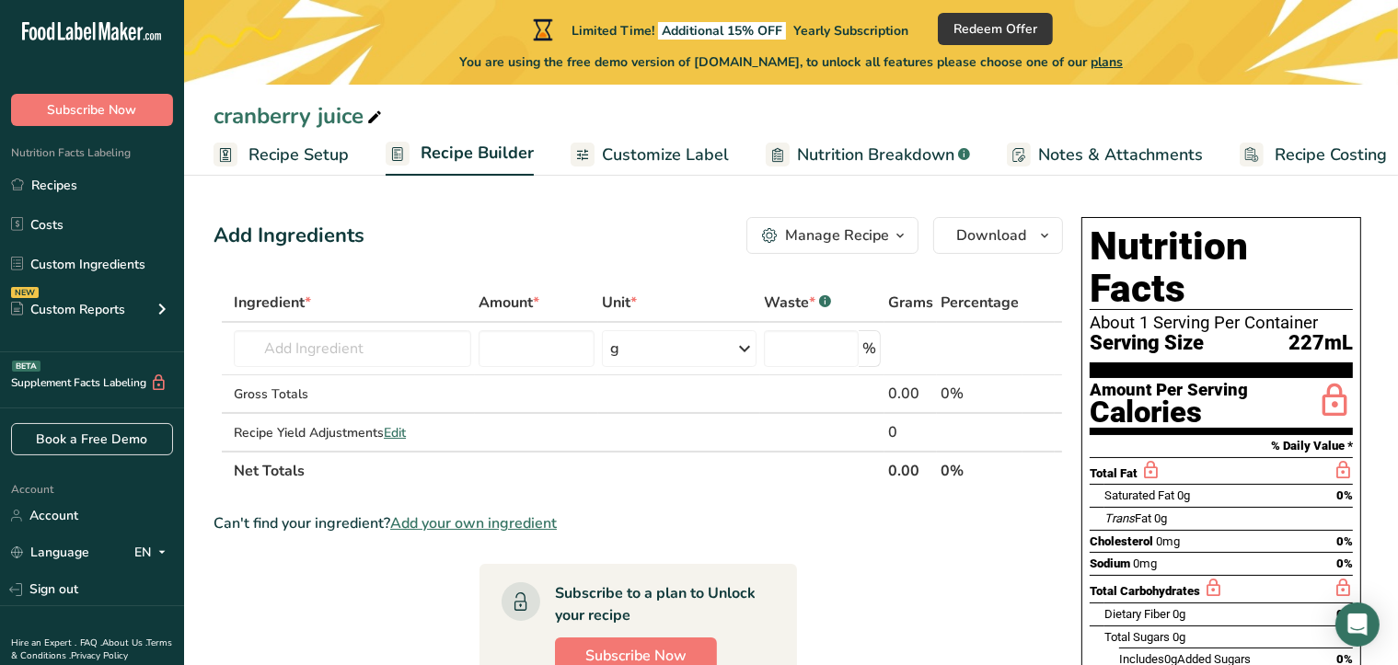
click at [645, 153] on span "Customize Label" at bounding box center [665, 155] width 127 height 25
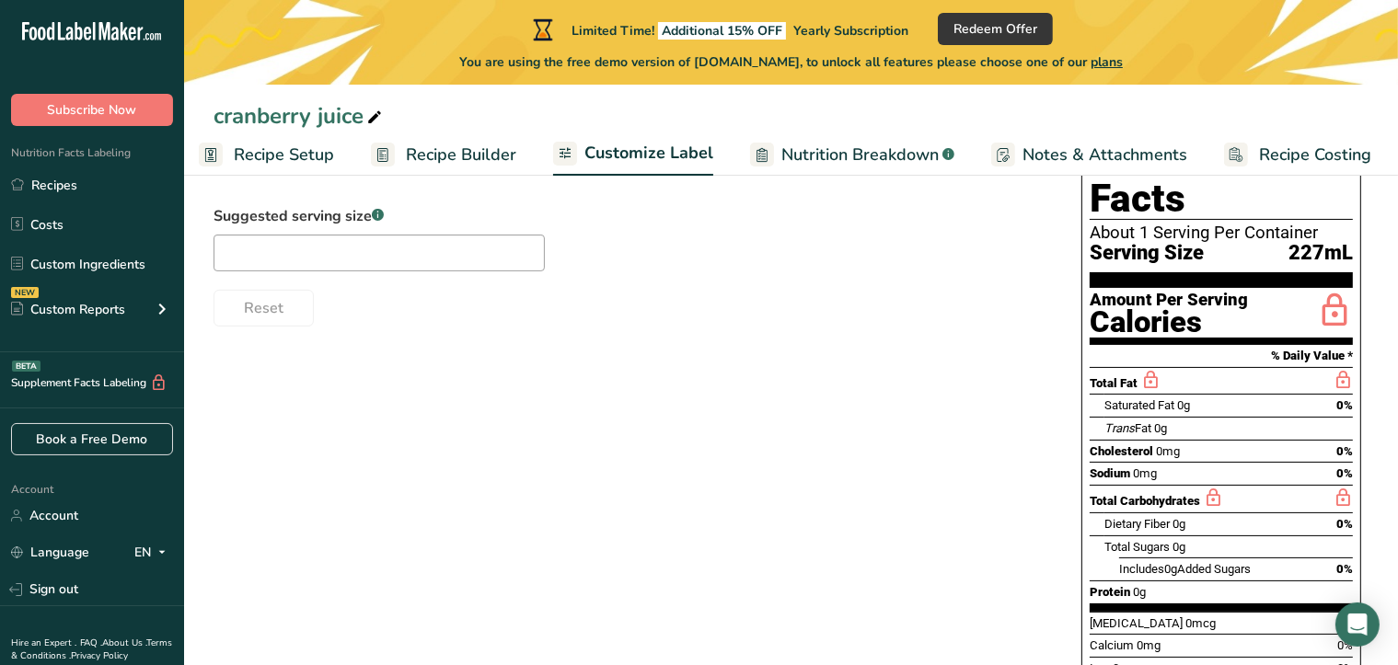
scroll to position [30, 0]
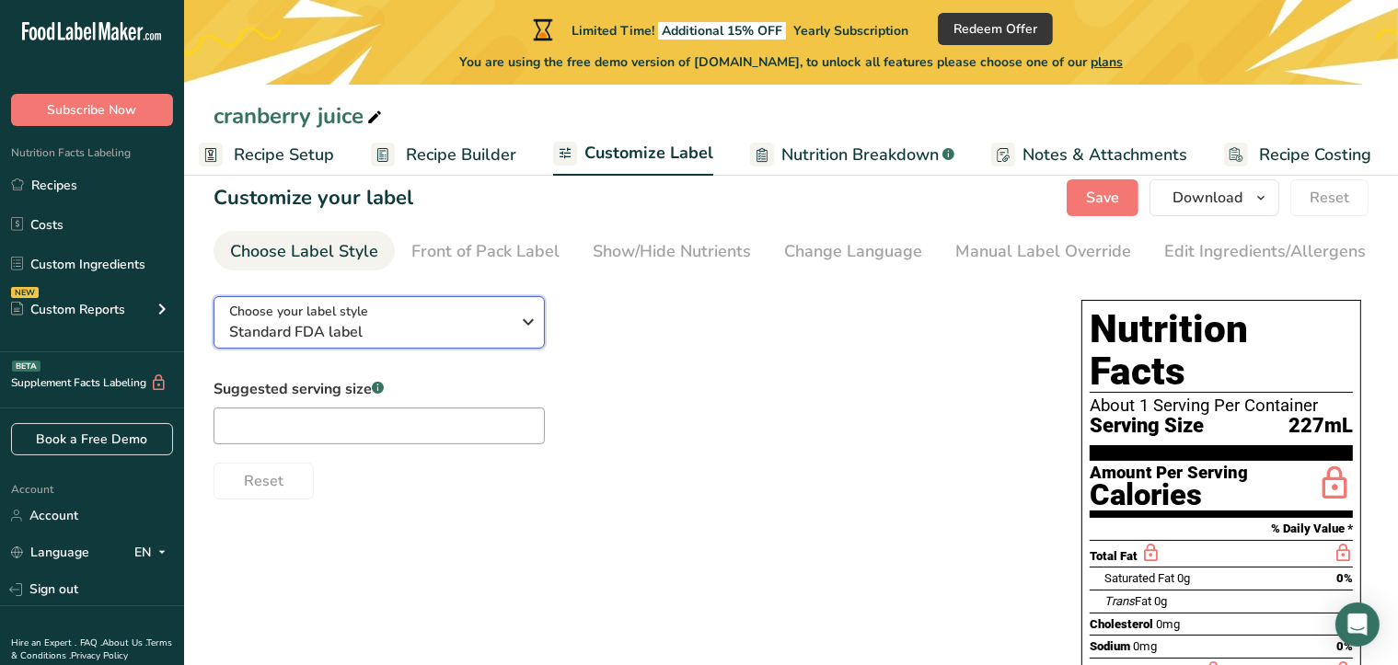
click at [528, 328] on icon "button" at bounding box center [528, 321] width 22 height 33
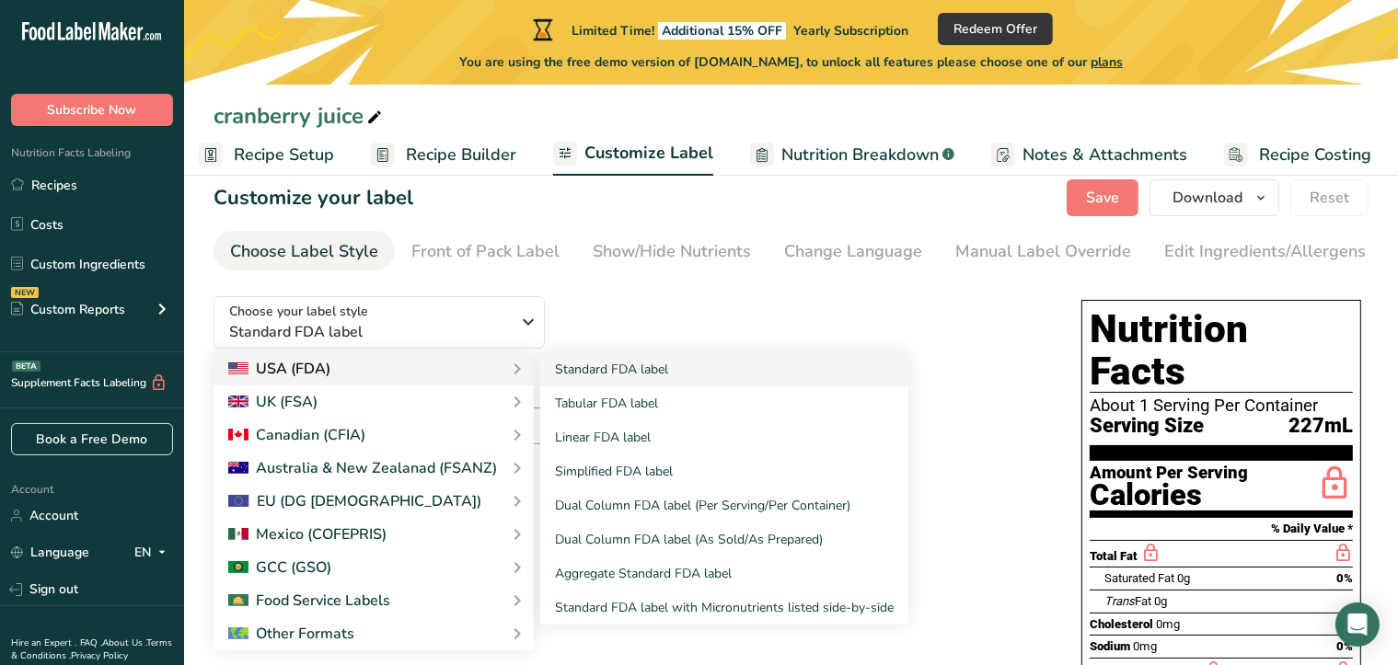
click at [340, 380] on div "USA (FDA)" at bounding box center [373, 369] width 291 height 22
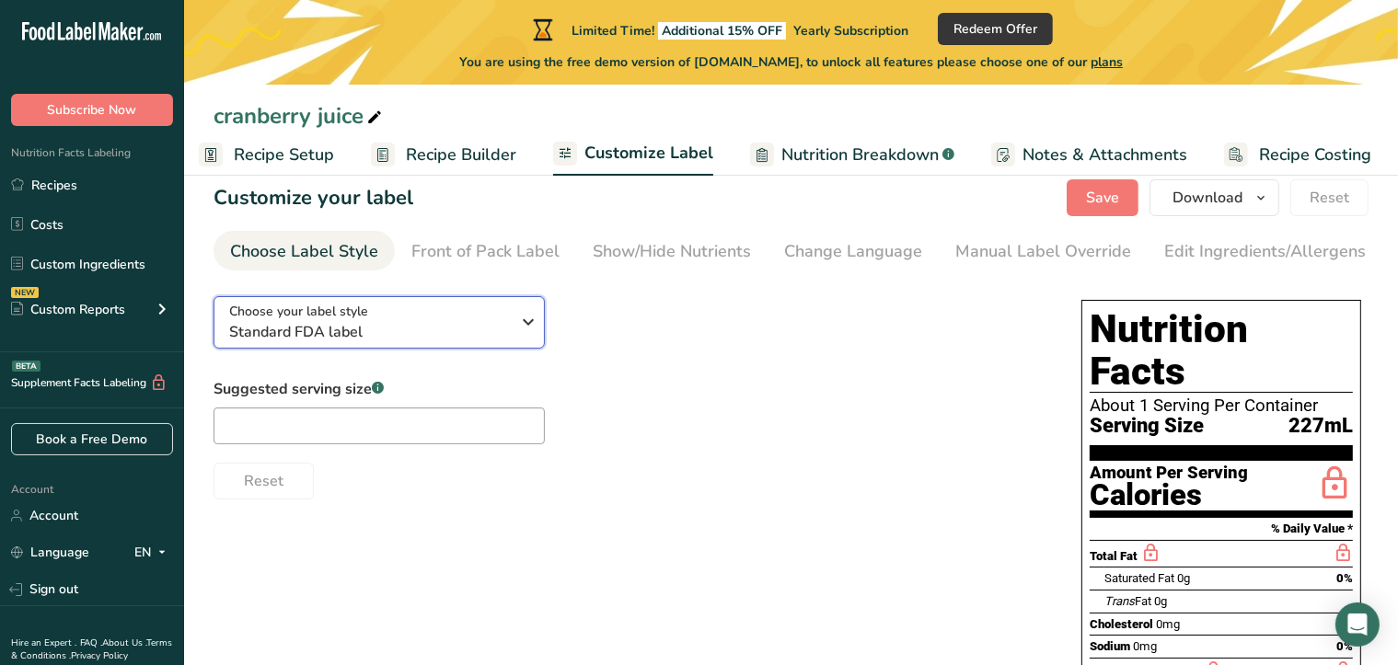
click at [534, 331] on icon "button" at bounding box center [528, 321] width 22 height 33
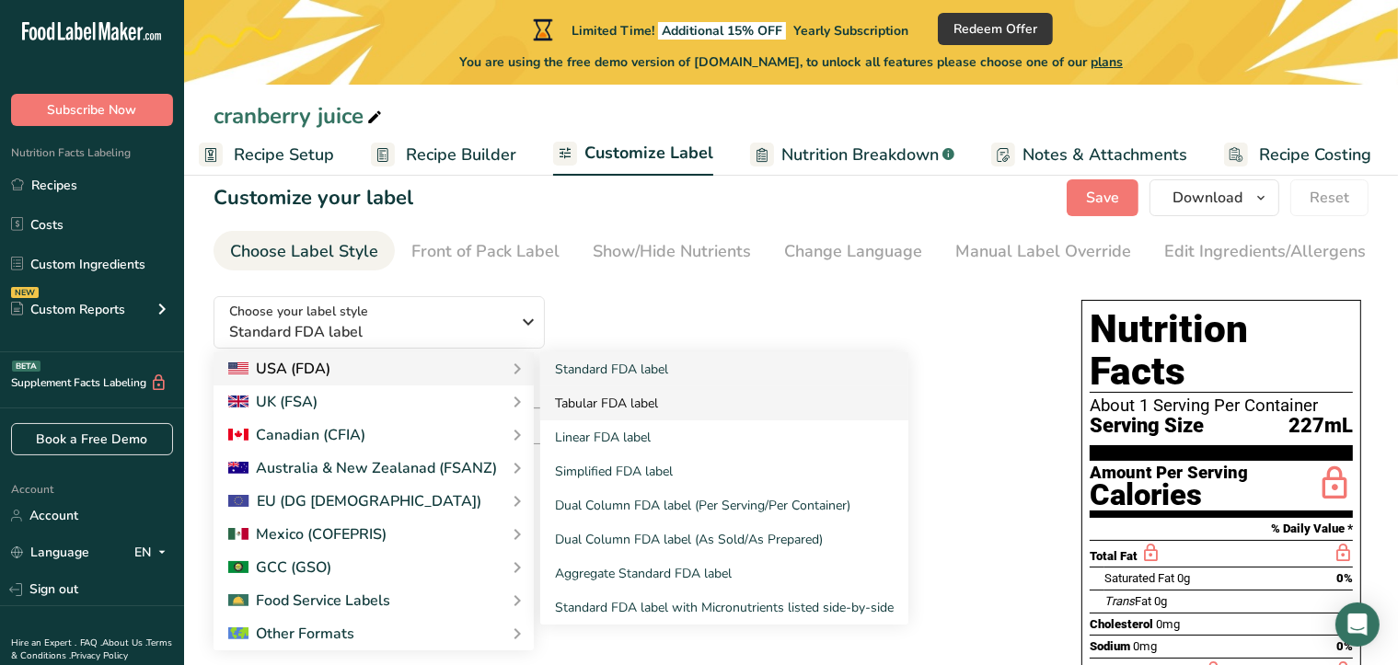
click at [624, 408] on link "Tabular FDA label" at bounding box center [724, 403] width 368 height 34
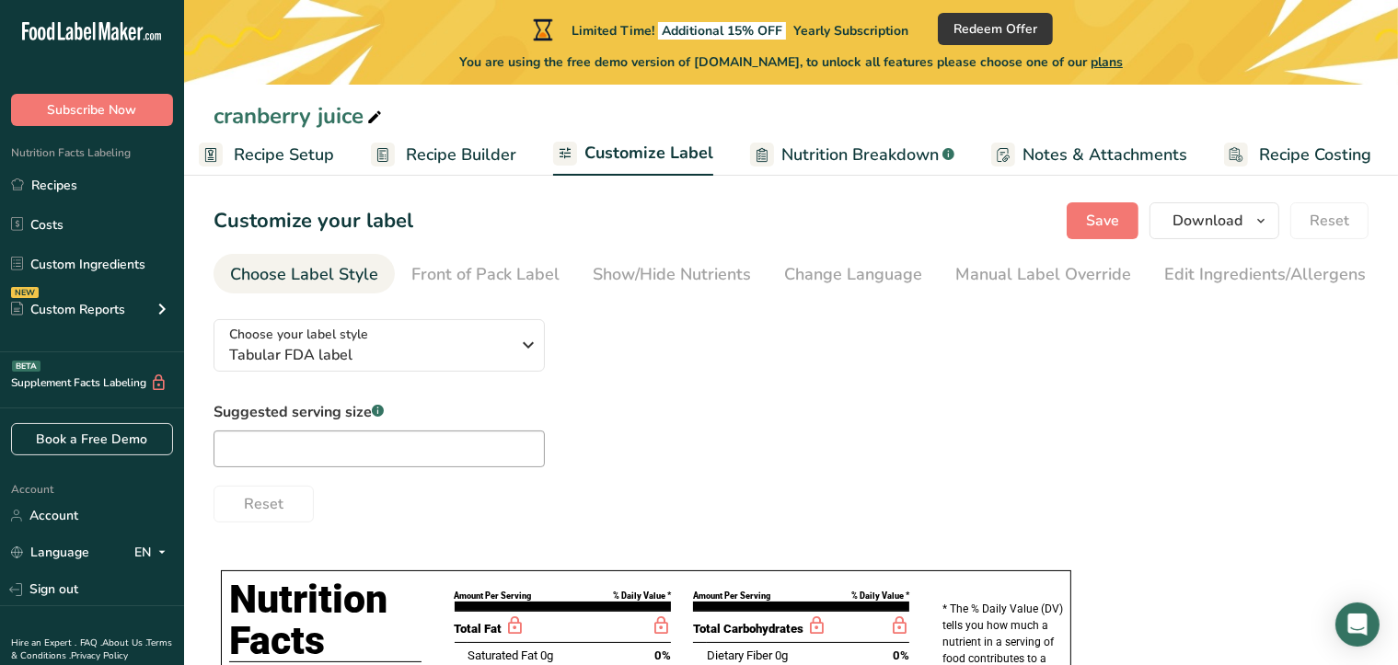
scroll to position [0, 0]
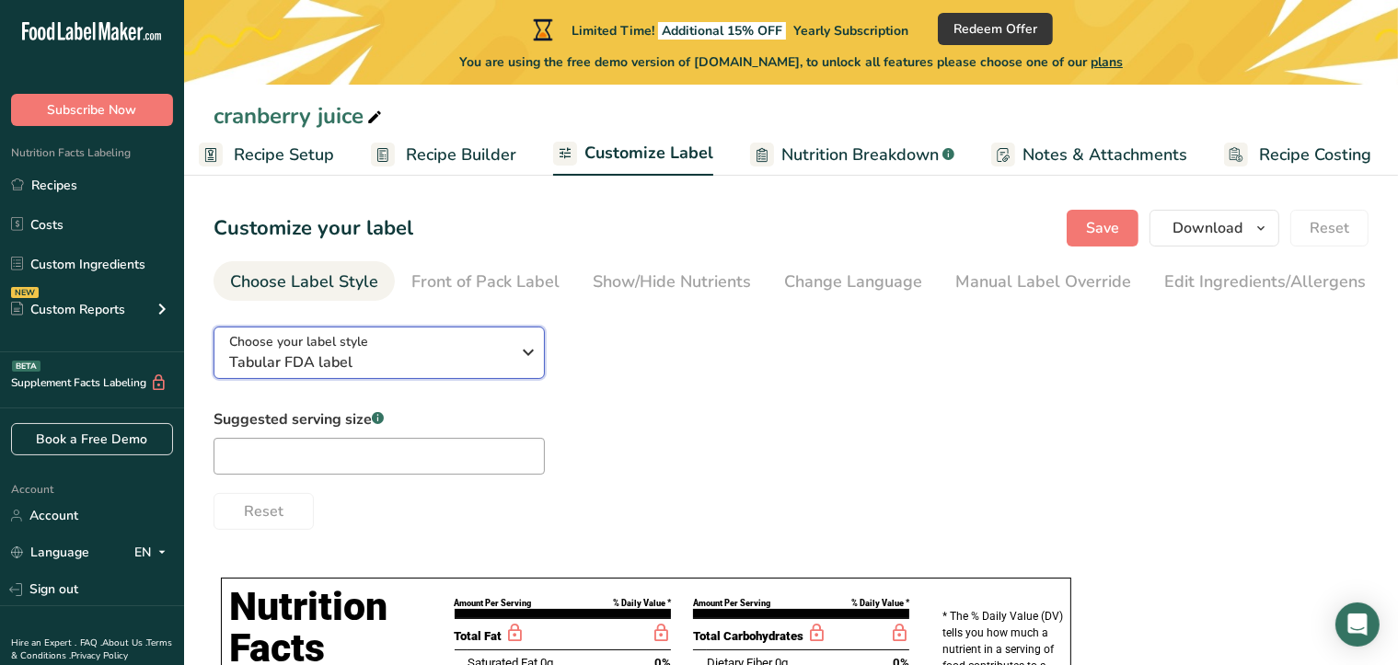
click at [524, 363] on icon "button" at bounding box center [528, 352] width 22 height 33
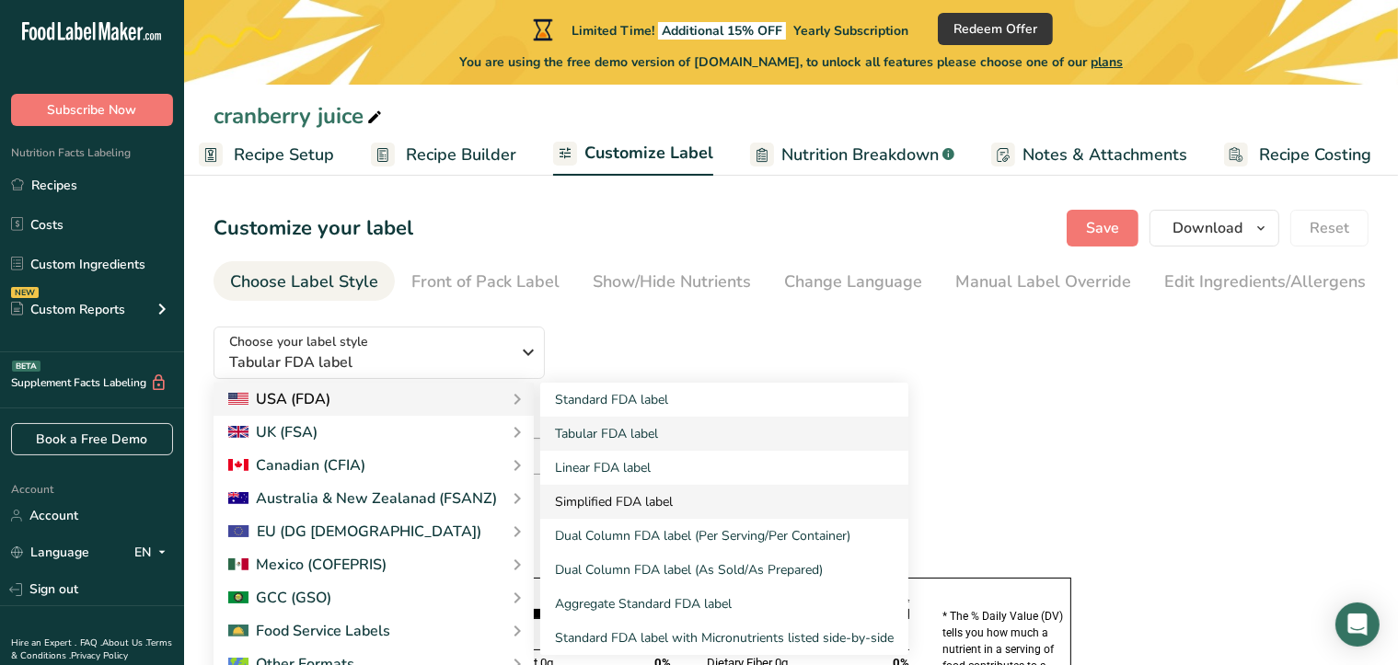
click at [624, 506] on link "Simplified FDA label" at bounding box center [724, 502] width 368 height 34
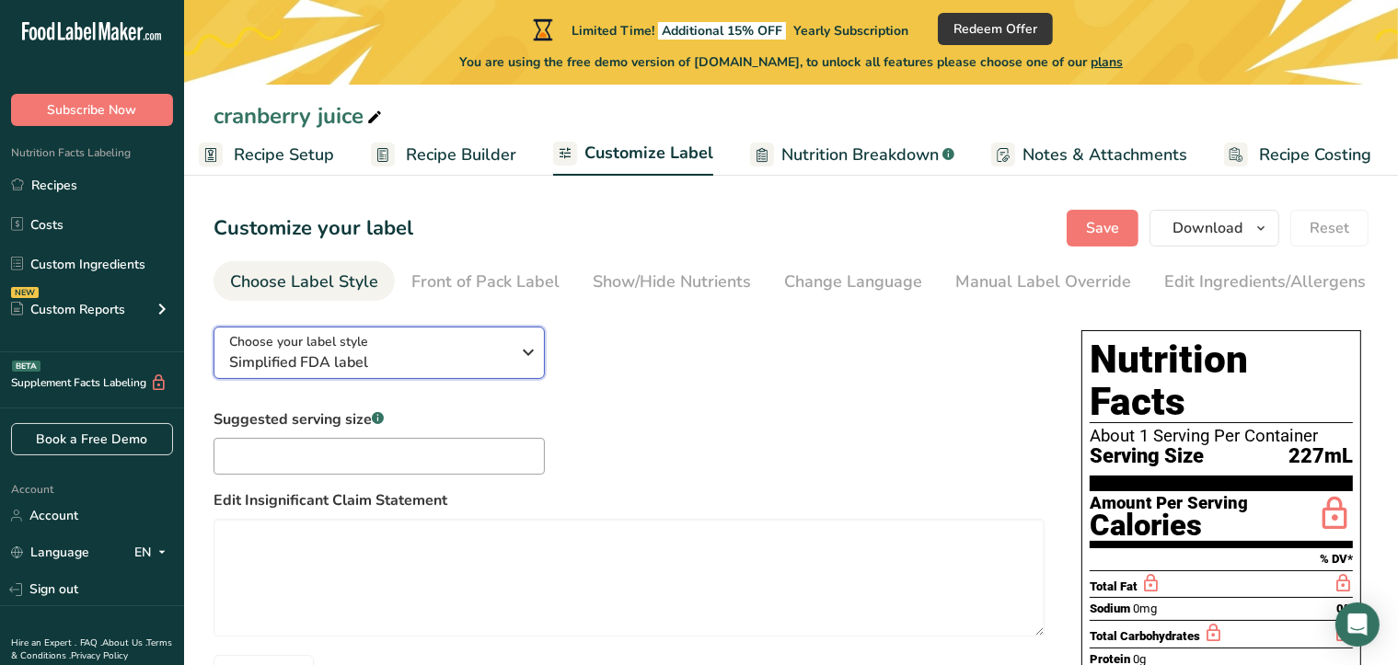
click at [526, 354] on icon "button" at bounding box center [528, 352] width 22 height 33
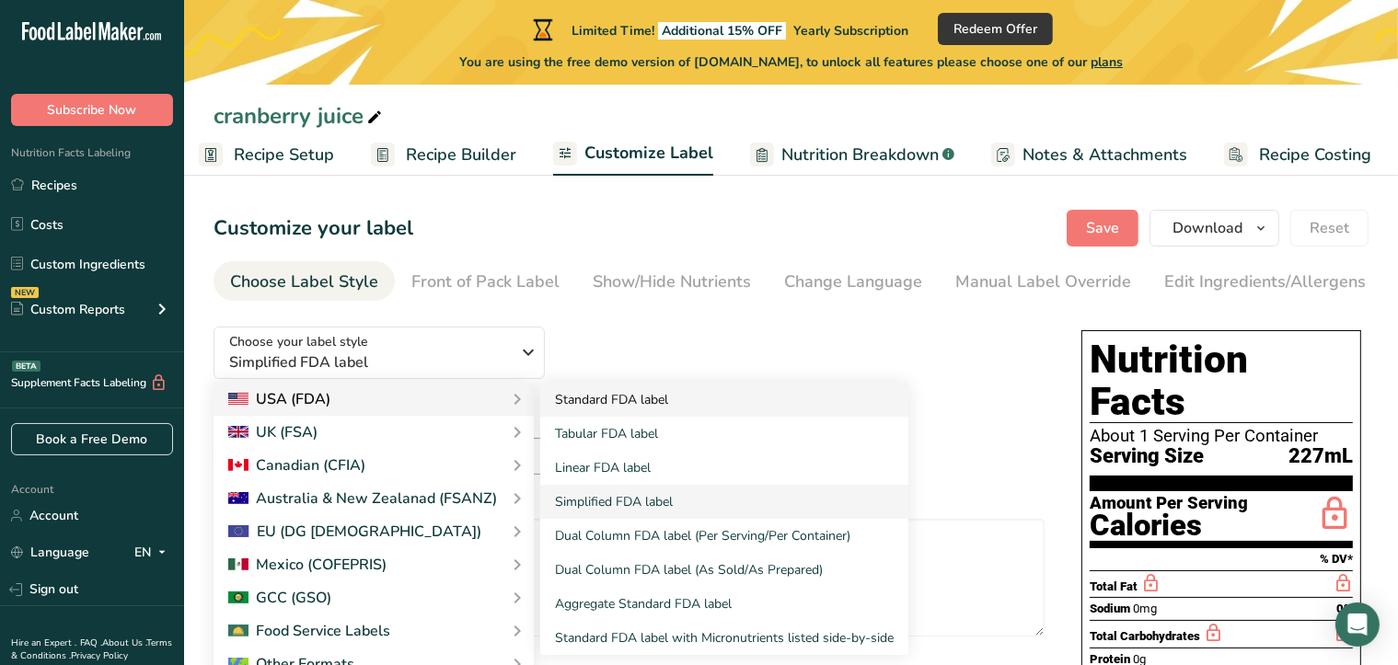
click at [631, 401] on link "Standard FDA label" at bounding box center [724, 400] width 368 height 34
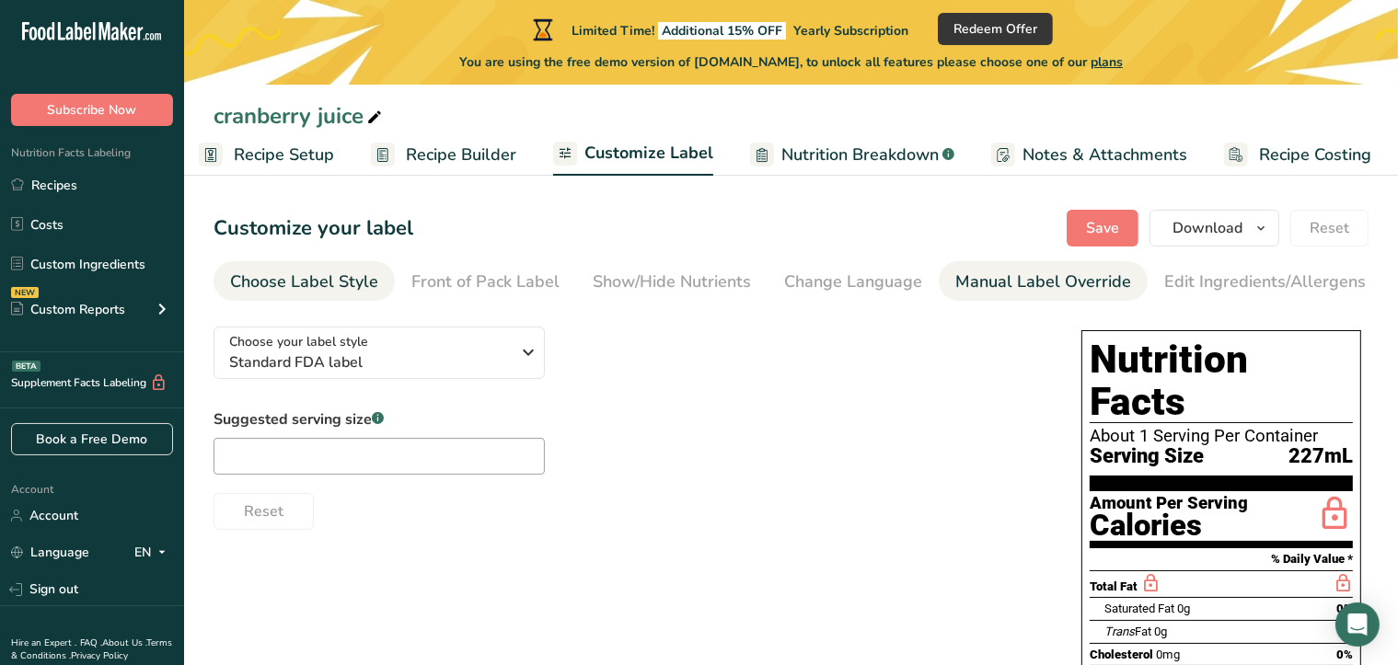
click at [1034, 290] on div "Manual Label Override" at bounding box center [1043, 282] width 176 height 25
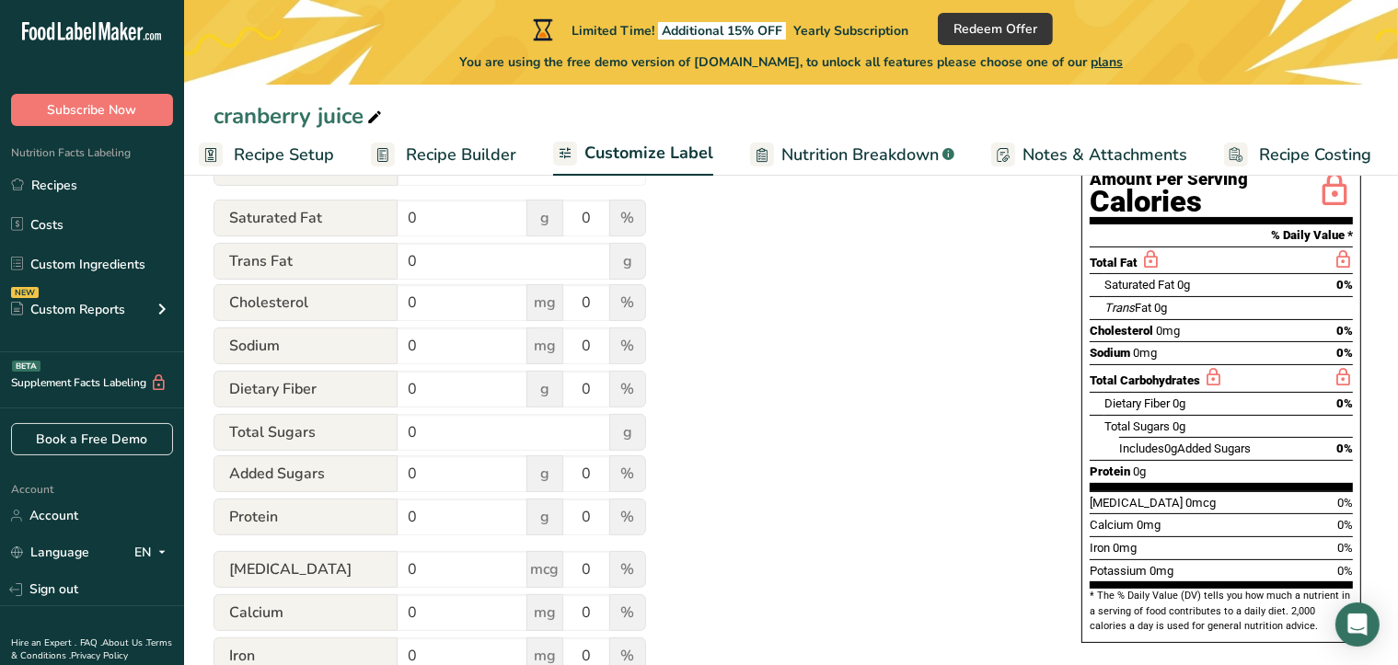
scroll to position [270, 0]
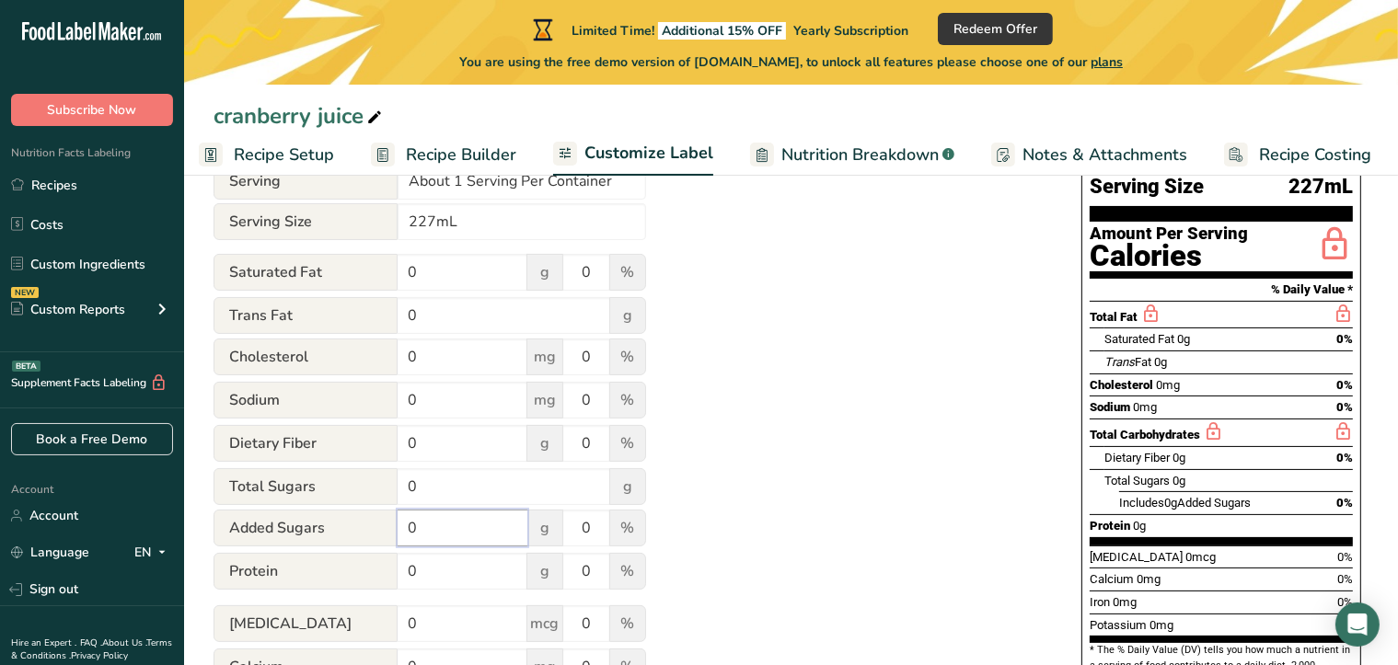
click at [427, 535] on input "0" at bounding box center [462, 528] width 130 height 37
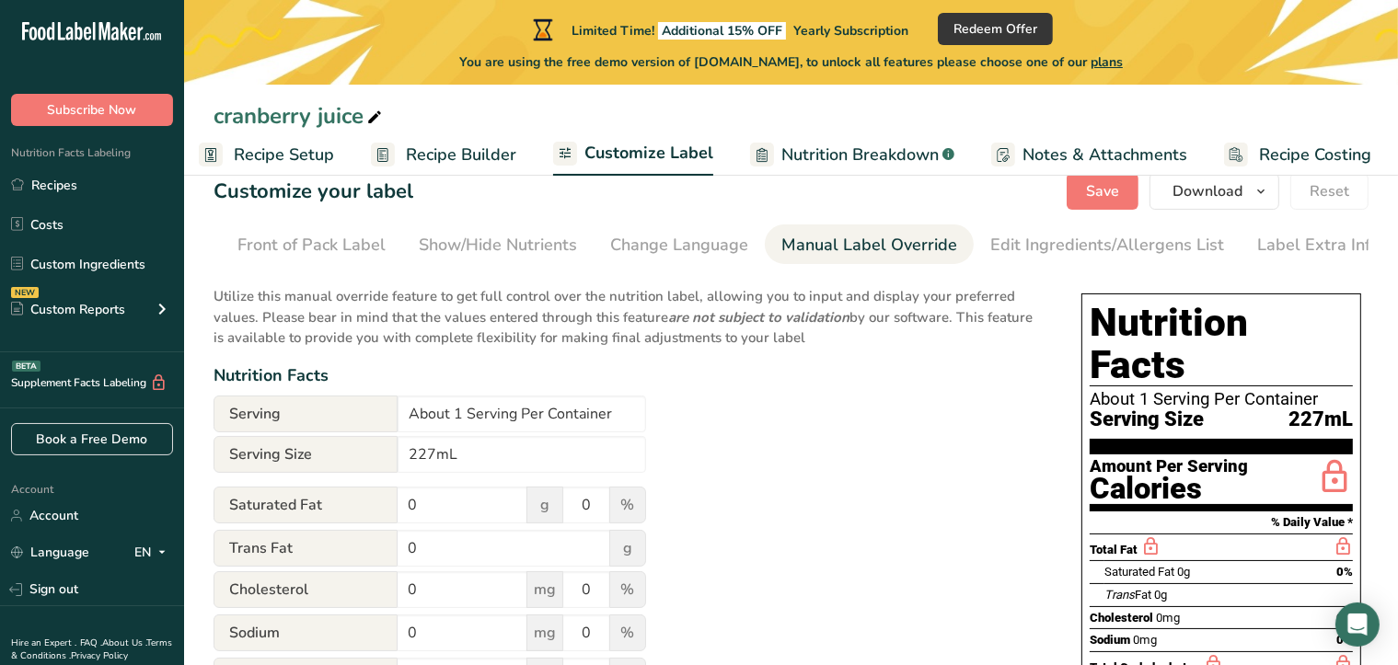
scroll to position [0, 0]
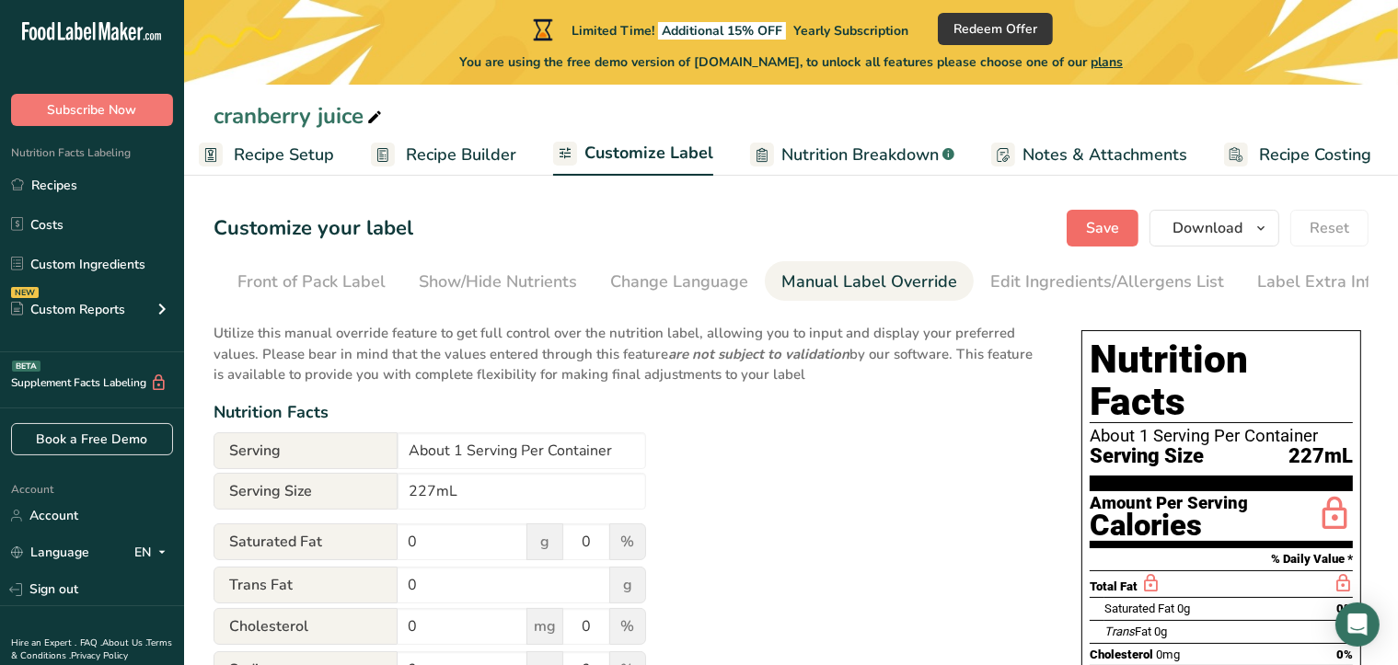
type input "8"
click at [1114, 244] on button "Save" at bounding box center [1102, 228] width 72 height 37
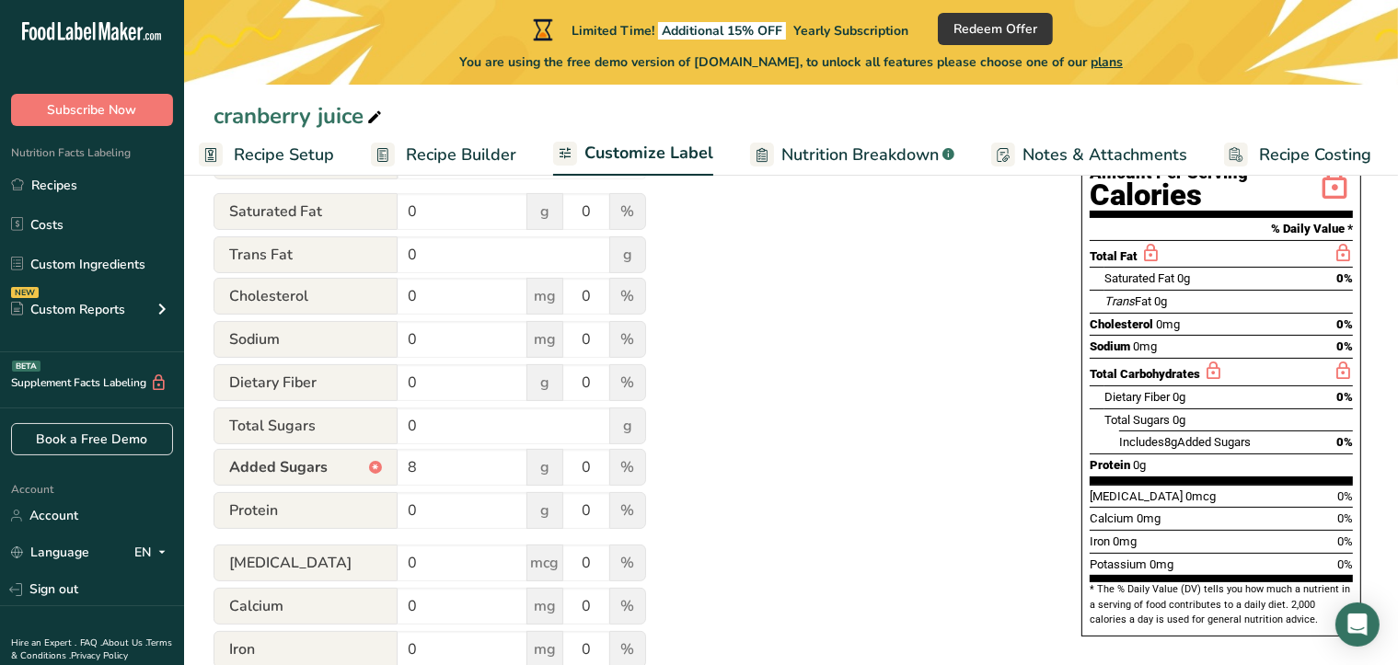
scroll to position [362, 0]
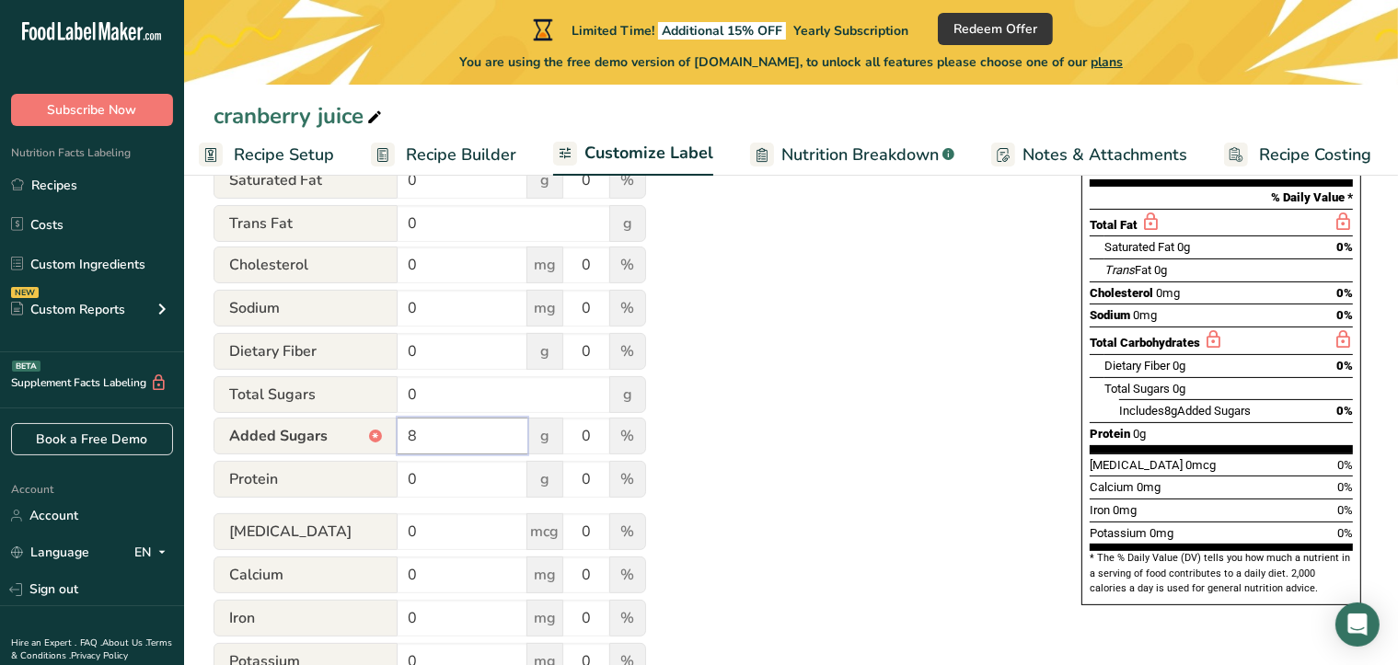
drag, startPoint x: 435, startPoint y: 439, endPoint x: 369, endPoint y: 432, distance: 66.6
click at [369, 432] on div "Added Sugars * 8 g 0 %" at bounding box center [429, 437] width 432 height 39
click at [833, 457] on div "Utilize this manual override feature to get full control over the nutrition lab…" at bounding box center [628, 337] width 831 height 774
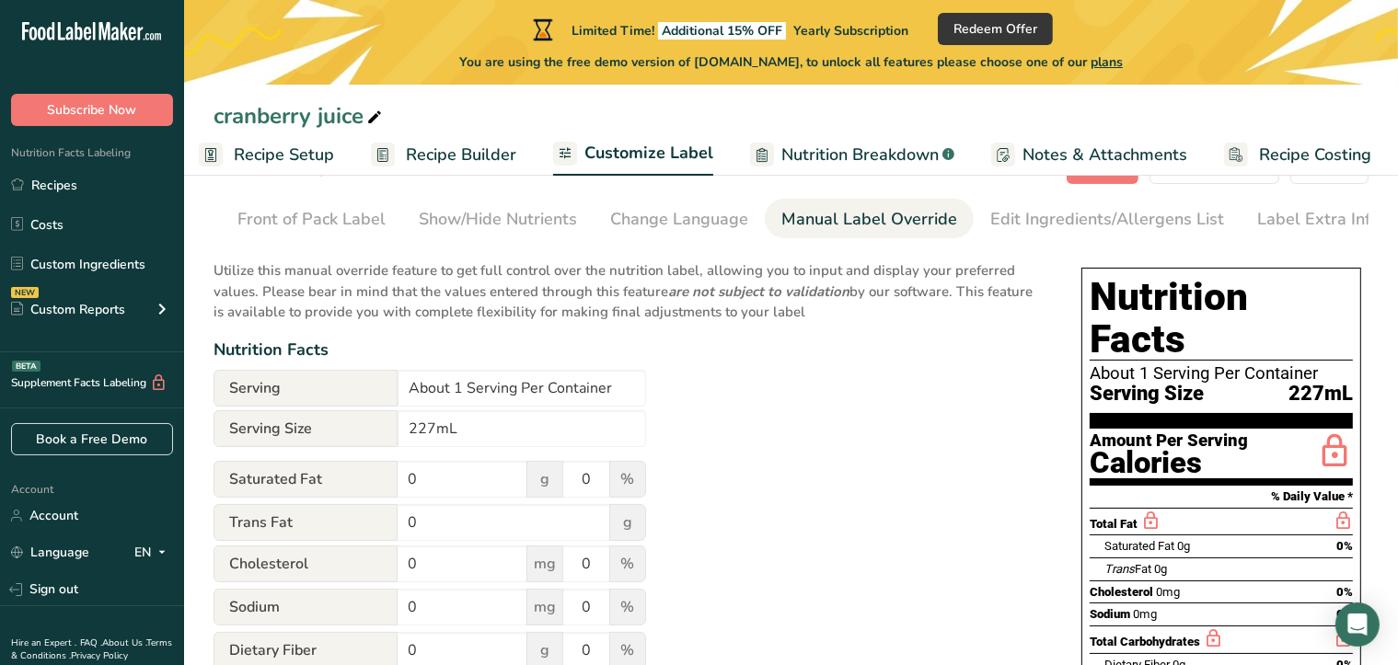
scroll to position [92, 0]
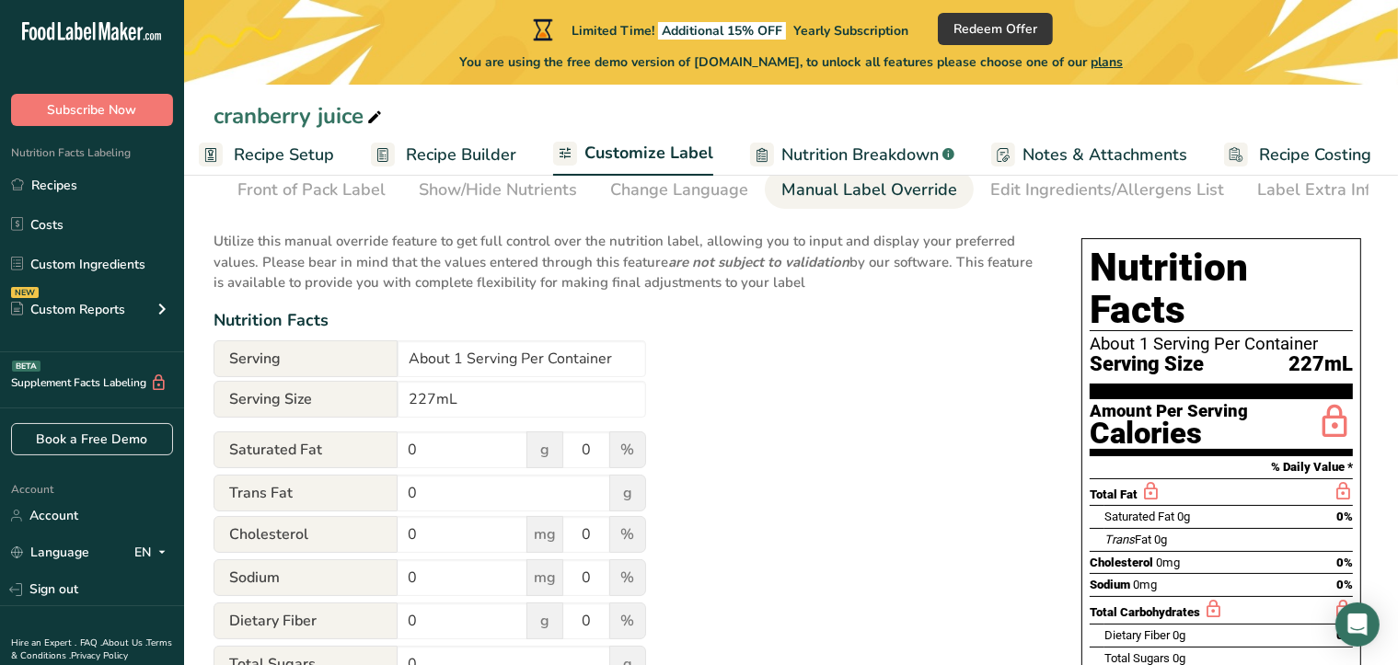
drag, startPoint x: 1134, startPoint y: 289, endPoint x: 899, endPoint y: 372, distance: 248.8
click at [899, 372] on div "Utilize this manual override feature to get full control over the nutrition lab…" at bounding box center [628, 607] width 831 height 774
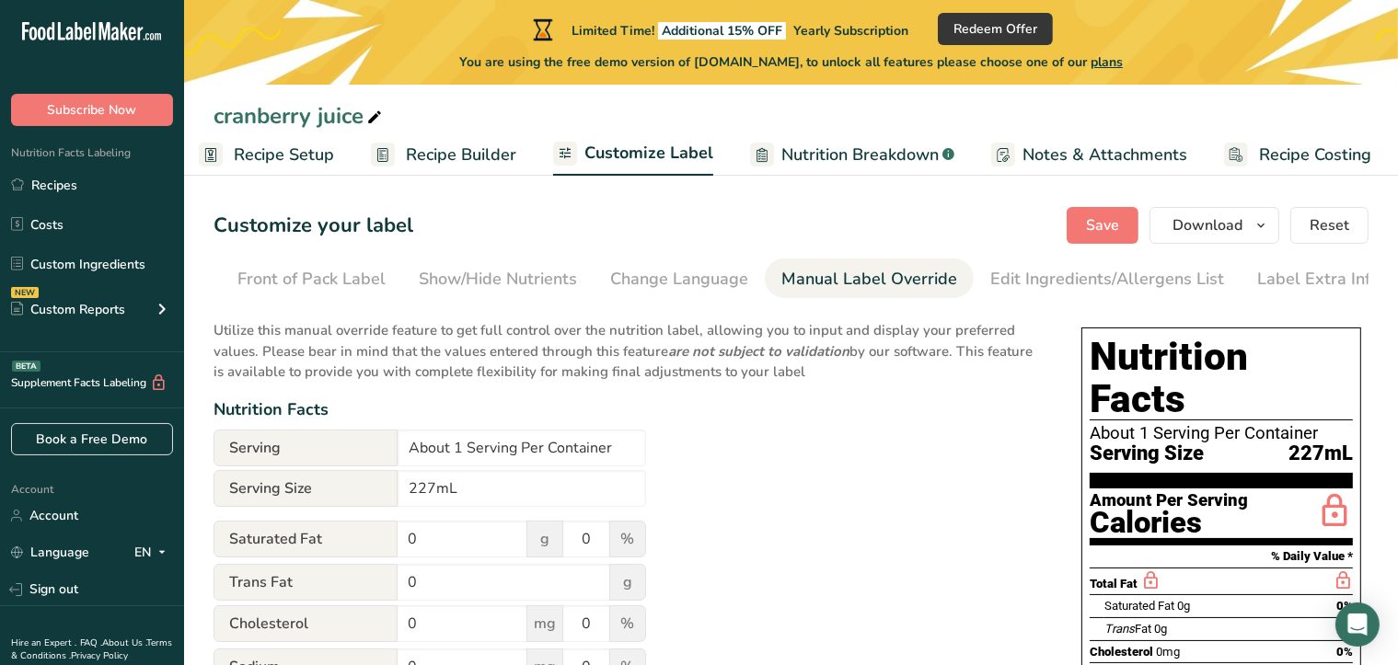
scroll to position [0, 0]
